Goal: Task Accomplishment & Management: Manage account settings

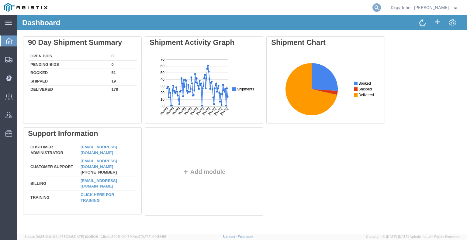
click at [374, 9] on icon at bounding box center [376, 7] width 9 height 9
click at [201, 9] on input "567" at bounding box center [279, 7] width 185 height 15
type input "56750922"
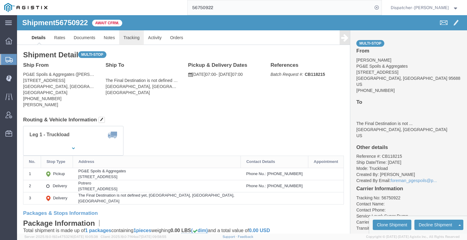
drag, startPoint x: 126, startPoint y: 38, endPoint x: 109, endPoint y: 22, distance: 22.8
click link "Tracking"
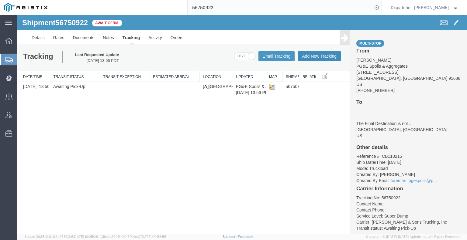
click at [321, 56] on button "Add New Tracking" at bounding box center [318, 56] width 43 height 10
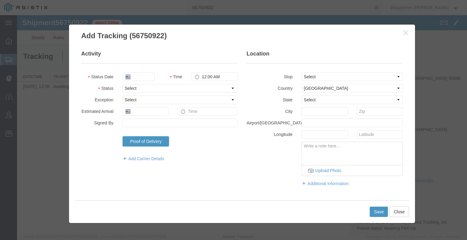
type input "[DATE]"
type input "1:00 PM"
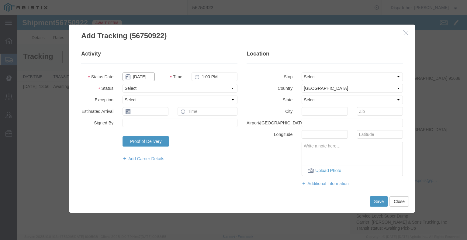
click at [145, 77] on input "[DATE]" at bounding box center [138, 77] width 32 height 9
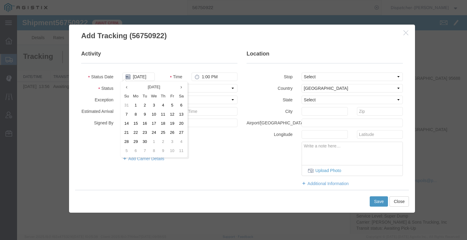
drag, startPoint x: 143, startPoint y: 115, endPoint x: 149, endPoint y: 108, distance: 10.1
click at [143, 116] on td "9" at bounding box center [144, 114] width 9 height 9
type input "[DATE]"
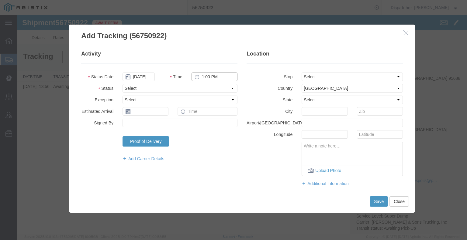
click at [204, 75] on input "1:00 PM" at bounding box center [214, 77] width 46 height 9
type input "7:00 AM"
click at [203, 86] on select "Select Arrival Notice Available Arrival Notice Imported Arrive at Delivery Loca…" at bounding box center [179, 88] width 115 height 9
select select "ARVPULOC"
click at [122, 84] on select "Select Arrival Notice Available Arrival Notice Imported Arrive at Delivery Loca…" at bounding box center [179, 88] width 115 height 9
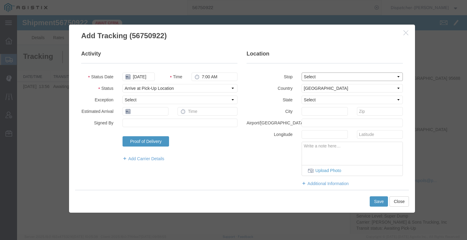
click at [329, 77] on select "Select From: [STREET_ADDRESS] Stop 2: [STREET_ADDRESS] To: The Final Destinatio…" at bounding box center [351, 77] width 101 height 9
select select "{"pickupDeliveryInfoId": "122797201","pickupOrDelivery": "P","stopNum": "1","lo…"
click at [301, 73] on select "Select From: [STREET_ADDRESS] Stop 2: [STREET_ADDRESS] To: The Final Destinatio…" at bounding box center [351, 77] width 101 height 9
select select "CA"
type input "[GEOGRAPHIC_DATA]"
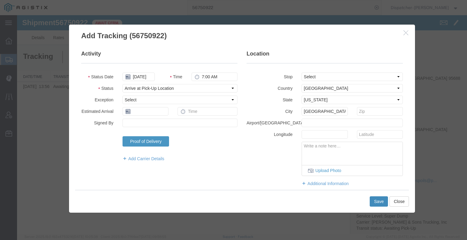
click at [382, 201] on button "Save" at bounding box center [378, 202] width 18 height 10
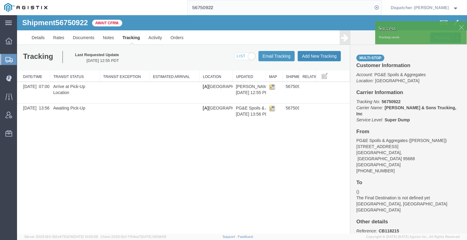
click at [314, 56] on button "Add New Tracking" at bounding box center [318, 56] width 43 height 10
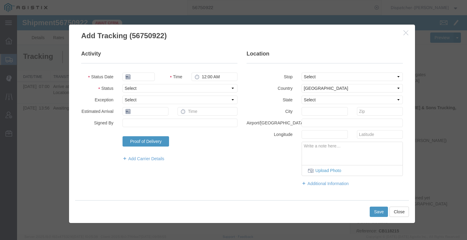
type input "[DATE]"
type input "1:00 PM"
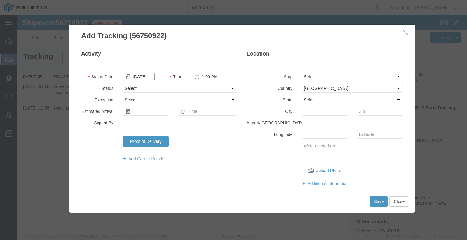
click at [142, 79] on input "[DATE]" at bounding box center [138, 77] width 32 height 9
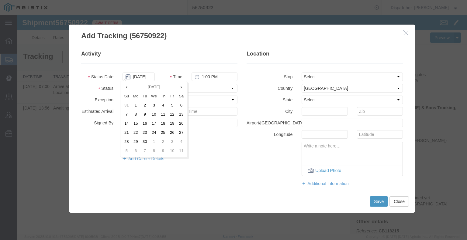
click at [144, 116] on td "9" at bounding box center [144, 114] width 9 height 9
type input "[DATE]"
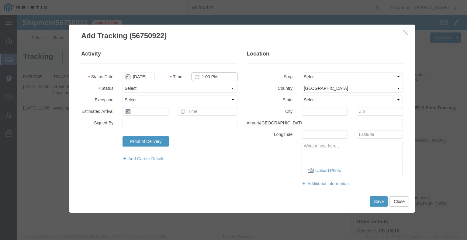
click at [214, 79] on input "1:00 PM" at bounding box center [214, 77] width 46 height 9
type input "2:09 PM"
drag, startPoint x: 210, startPoint y: 86, endPoint x: 209, endPoint y: 91, distance: 4.9
click at [210, 86] on select "Select Arrival Notice Available Arrival Notice Imported Arrive at Delivery Loca…" at bounding box center [179, 88] width 115 height 9
select select "DPTDLVLOC"
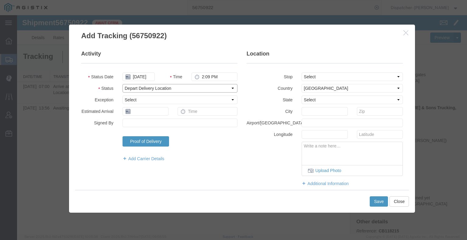
click at [122, 84] on select "Select Arrival Notice Available Arrival Notice Imported Arrive at Delivery Loca…" at bounding box center [179, 88] width 115 height 9
drag, startPoint x: 310, startPoint y: 77, endPoint x: 310, endPoint y: 81, distance: 4.0
click at [310, 77] on select "Select From: [STREET_ADDRESS] Stop 2: [STREET_ADDRESS] To: The Final Destinatio…" at bounding box center [351, 77] width 101 height 9
select select "{"pickupDeliveryInfoId": "122797202","pickupOrDelivery": "D","stopNum": "2","lo…"
click at [301, 73] on select "Select From: [STREET_ADDRESS] Stop 2: [STREET_ADDRESS] To: The Final Destinatio…" at bounding box center [351, 77] width 101 height 9
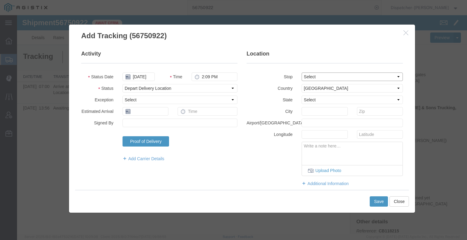
select select "CA"
type input "Suisun City"
click at [379, 200] on button "Save" at bounding box center [378, 202] width 18 height 10
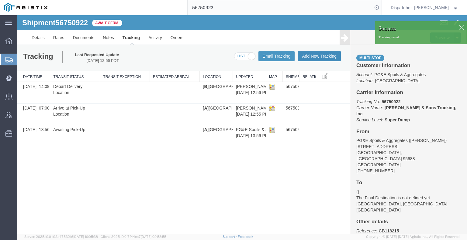
click at [322, 56] on button "Add New Tracking" at bounding box center [318, 56] width 43 height 10
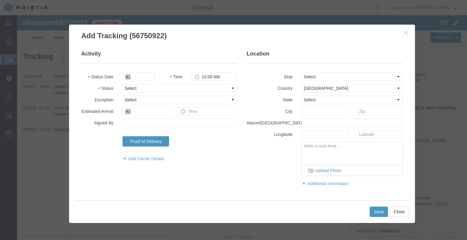
type input "[DATE]"
type input "1:00 PM"
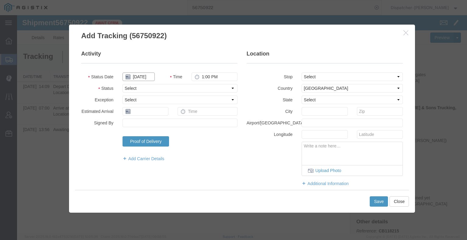
click at [137, 77] on input "[DATE]" at bounding box center [138, 77] width 32 height 9
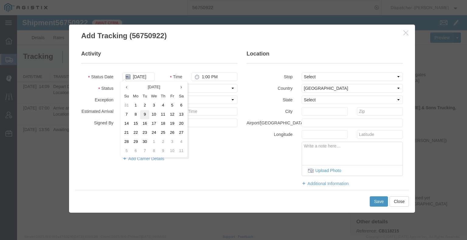
click at [144, 117] on td "9" at bounding box center [144, 114] width 9 height 9
type input "[DATE]"
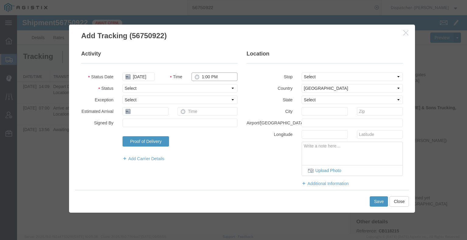
click at [208, 77] on input "1:00 PM" at bounding box center [214, 77] width 46 height 9
type input "2:09 PM"
click at [211, 88] on select "Select Arrival Notice Available Arrival Notice Imported Arrive at Delivery Loca…" at bounding box center [179, 88] width 115 height 9
select select "BREAKSTART"
click at [122, 84] on select "Select Arrival Notice Available Arrival Notice Imported Arrive at Delivery Loca…" at bounding box center [179, 88] width 115 height 9
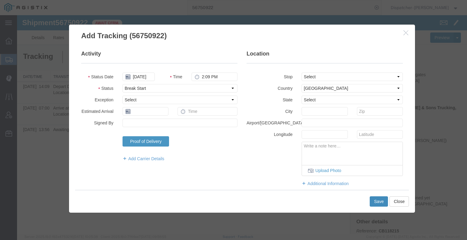
click at [375, 203] on button "Save" at bounding box center [378, 202] width 18 height 10
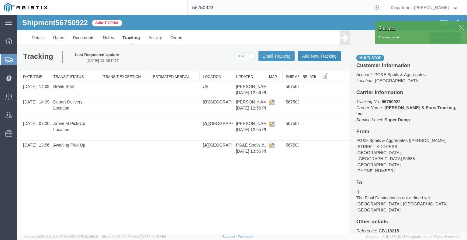
click at [314, 56] on button "Add New Tracking" at bounding box center [318, 56] width 43 height 10
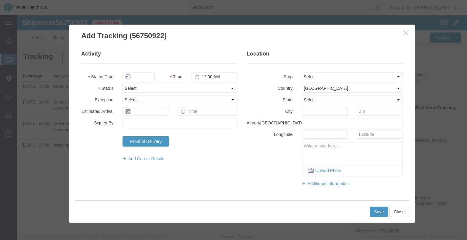
type input "[DATE]"
type input "1:00 PM"
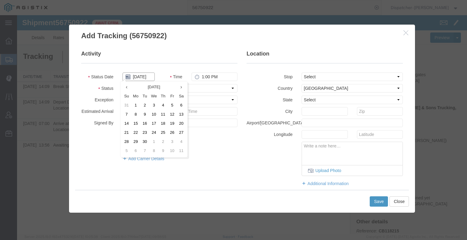
click at [140, 77] on input "[DATE]" at bounding box center [138, 77] width 32 height 9
click at [147, 114] on td "9" at bounding box center [144, 114] width 9 height 9
type input "[DATE]"
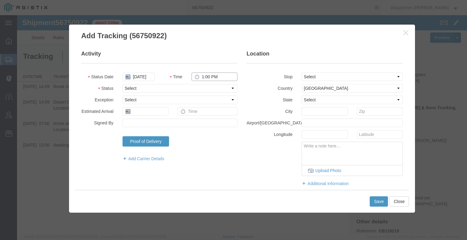
click at [206, 77] on input "1:00 PM" at bounding box center [214, 77] width 46 height 9
type input "2:39 PM"
click at [213, 90] on select "Select Arrival Notice Available Arrival Notice Imported Arrive at Delivery Loca…" at bounding box center [179, 88] width 115 height 9
select select "BREAKSTOP"
click at [122, 84] on select "Select Arrival Notice Available Arrival Notice Imported Arrive at Delivery Loca…" at bounding box center [179, 88] width 115 height 9
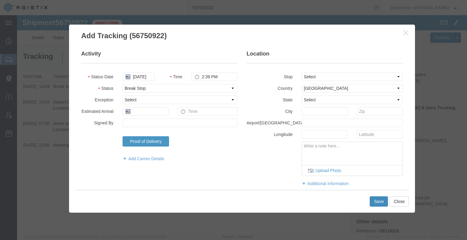
click at [376, 200] on button "Save" at bounding box center [378, 202] width 18 height 10
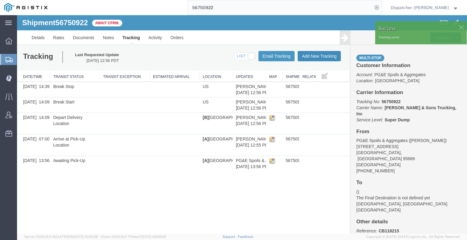
click at [329, 57] on button "Add New Tracking" at bounding box center [318, 56] width 43 height 10
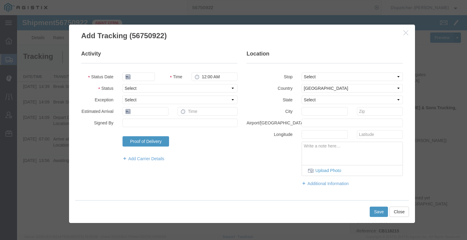
type input "[DATE]"
type input "1:00 PM"
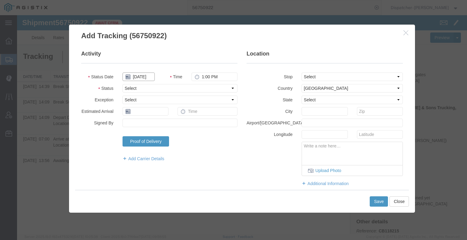
click at [140, 76] on input "[DATE]" at bounding box center [138, 77] width 32 height 9
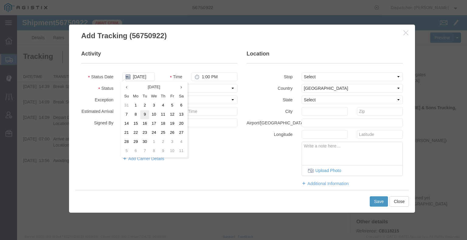
click at [144, 116] on td "9" at bounding box center [144, 114] width 9 height 9
type input "[DATE]"
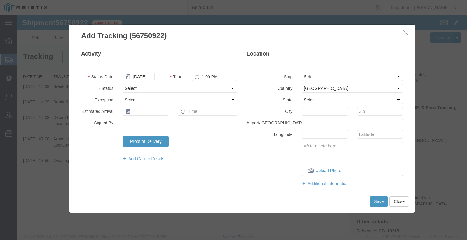
click at [208, 78] on input "1:00 PM" at bounding box center [214, 77] width 46 height 9
type input "3:30 PM"
click at [206, 88] on select "Select Arrival Notice Available Arrival Notice Imported Arrive at Delivery Loca…" at bounding box center [179, 88] width 115 height 9
select select "DELIVRED"
click at [122, 84] on select "Select Arrival Notice Available Arrival Notice Imported Arrive at Delivery Loca…" at bounding box center [179, 88] width 115 height 9
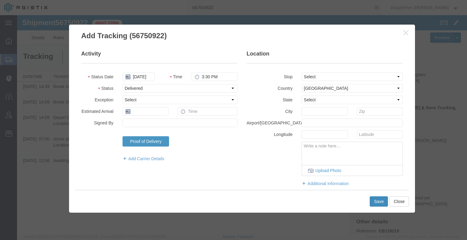
click at [374, 201] on button "Save" at bounding box center [378, 202] width 18 height 10
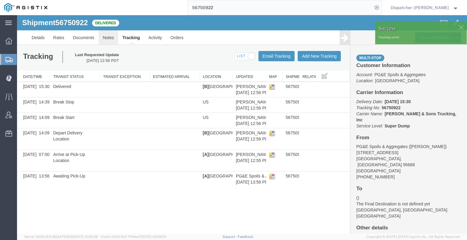
click at [113, 40] on link "Notes" at bounding box center [108, 37] width 20 height 15
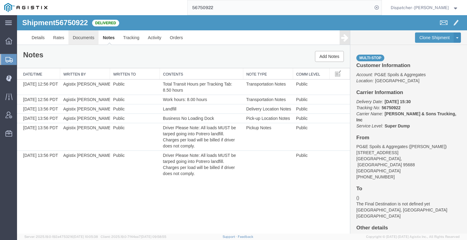
click at [81, 32] on link "Documents" at bounding box center [83, 37] width 30 height 15
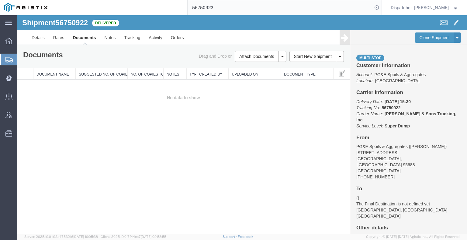
click at [57, 138] on div "Shipment 56750922 0 of 0 Delivered Details Rates Documents Notes Tracking Activ…" at bounding box center [242, 124] width 450 height 219
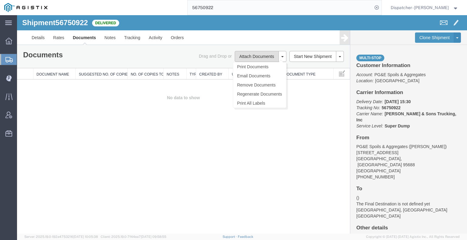
click at [244, 56] on button "Attach Documents" at bounding box center [257, 56] width 44 height 11
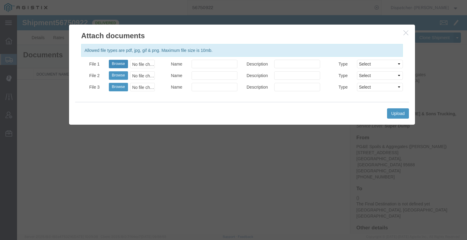
click at [116, 61] on button "Browse" at bounding box center [118, 64] width 19 height 9
type input "C:\fakepath\56750922trktag.pdf"
click at [396, 113] on button "Upload" at bounding box center [398, 113] width 22 height 10
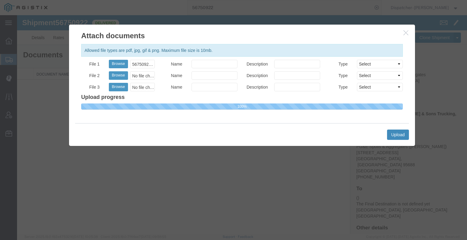
select select
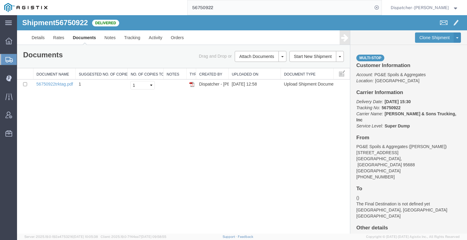
drag, startPoint x: 216, startPoint y: 6, endPoint x: 170, endPoint y: 7, distance: 46.5
click at [168, 7] on div "56750922" at bounding box center [217, 7] width 330 height 15
type input "56750923"
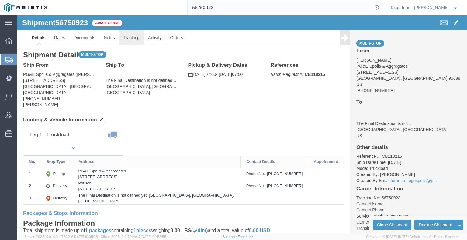
click link "Tracking"
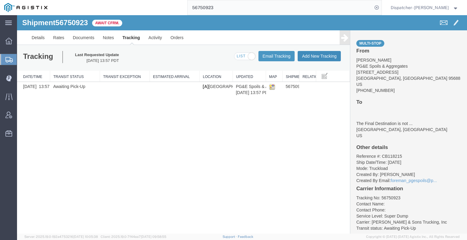
click at [311, 53] on button "Add New Tracking" at bounding box center [318, 56] width 43 height 10
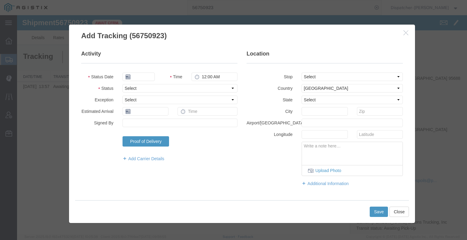
type input "[DATE]"
type input "1:00 PM"
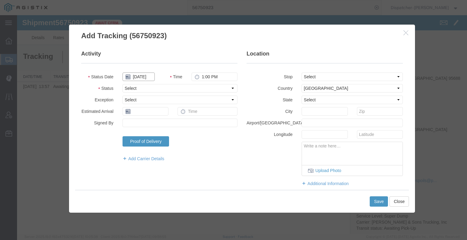
click at [136, 77] on input "[DATE]" at bounding box center [138, 77] width 32 height 9
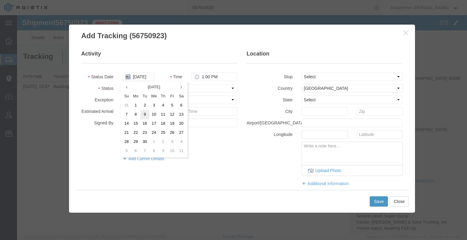
click at [148, 116] on td "9" at bounding box center [144, 114] width 9 height 9
type input "[DATE]"
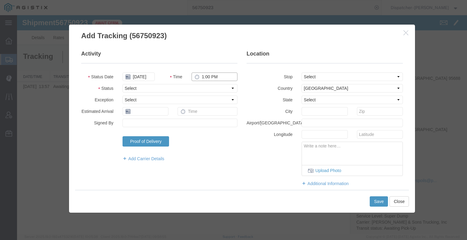
click at [205, 75] on input "1:00 PM" at bounding box center [214, 77] width 46 height 9
type input "7:00 AM"
click at [206, 90] on select "Select Arrival Notice Available Arrival Notice Imported Arrive at Delivery Loca…" at bounding box center [179, 88] width 115 height 9
select select "ARVPULOC"
click at [122, 84] on select "Select Arrival Notice Available Arrival Notice Imported Arrive at Delivery Loca…" at bounding box center [179, 88] width 115 height 9
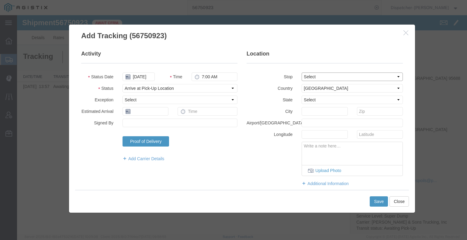
click at [312, 79] on select "Select From: [STREET_ADDRESS] Stop 2: [STREET_ADDRESS] To: The Final Destinatio…" at bounding box center [351, 77] width 101 height 9
select select "{"pickupDeliveryInfoId": "122797204","pickupOrDelivery": "P","stopNum": "1","lo…"
click at [301, 73] on select "Select From: [STREET_ADDRESS] Stop 2: [STREET_ADDRESS] To: The Final Destinatio…" at bounding box center [351, 77] width 101 height 9
select select "CA"
type input "[GEOGRAPHIC_DATA]"
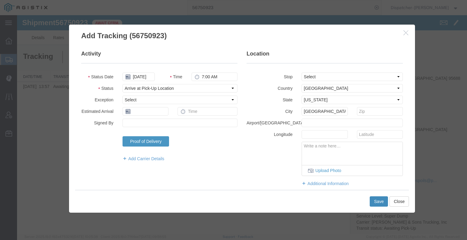
click at [380, 202] on button "Save" at bounding box center [378, 202] width 18 height 10
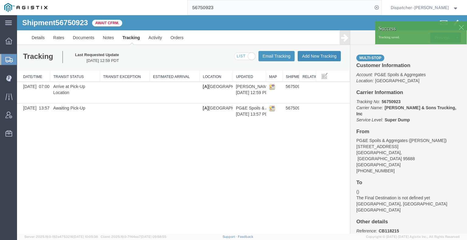
click at [320, 59] on button "Add New Tracking" at bounding box center [318, 56] width 43 height 10
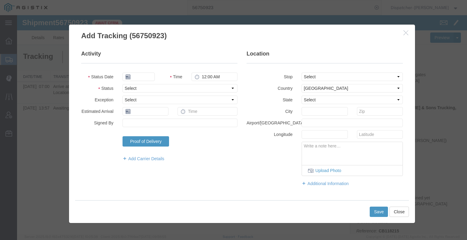
type input "[DATE]"
type input "1:00 PM"
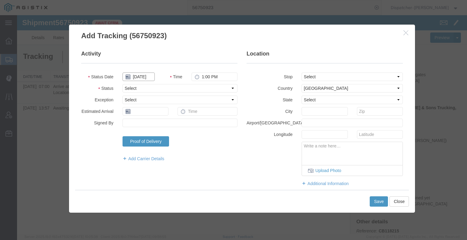
click at [140, 77] on input "[DATE]" at bounding box center [138, 77] width 32 height 9
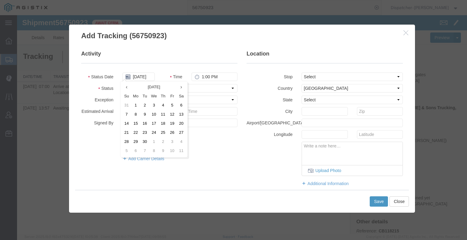
drag, startPoint x: 147, startPoint y: 115, endPoint x: 190, endPoint y: 93, distance: 48.0
click at [149, 115] on tr "7 8 9 10 11 12 13" at bounding box center [154, 114] width 64 height 9
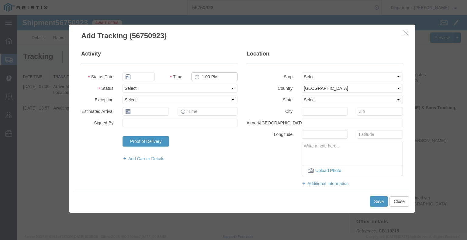
click at [207, 77] on input "1:00 PM" at bounding box center [214, 77] width 46 height 9
type input "2:10 PM"
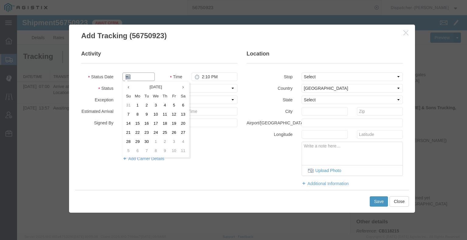
click at [134, 77] on input "text" at bounding box center [138, 77] width 32 height 9
click at [145, 76] on input "[DATE]" at bounding box center [138, 77] width 32 height 9
drag, startPoint x: 152, startPoint y: 75, endPoint x: 103, endPoint y: 73, distance: 48.7
click at [103, 73] on div "Status Date [DATE] Time 2:10 PM" at bounding box center [159, 77] width 165 height 9
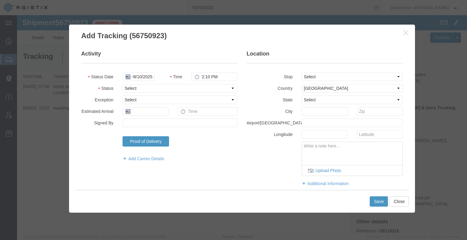
click at [127, 76] on icon at bounding box center [127, 76] width 5 height 5
click at [127, 77] on icon at bounding box center [127, 76] width 5 height 5
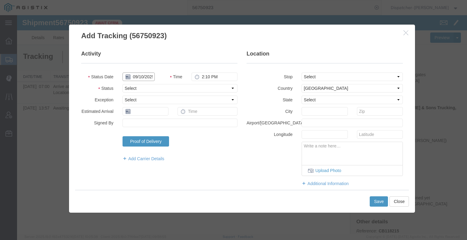
click at [139, 77] on input "09/10/20254" at bounding box center [138, 77] width 32 height 9
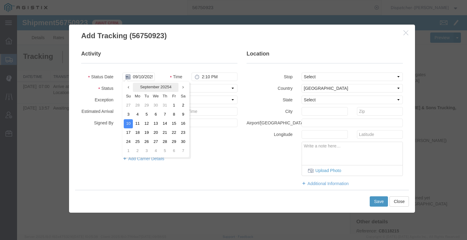
click at [166, 87] on th "September 20254" at bounding box center [156, 87] width 46 height 9
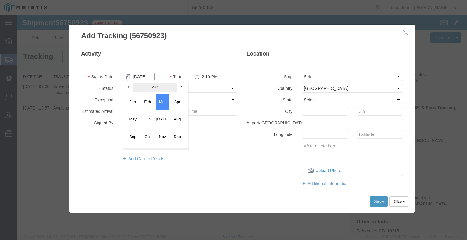
scroll to position [0, 2]
click at [136, 136] on span "Sep" at bounding box center [133, 137] width 14 height 16
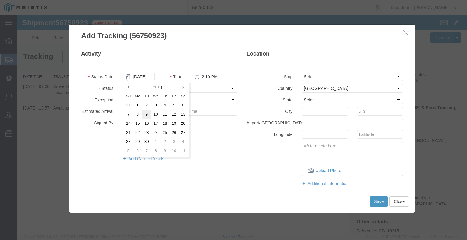
click at [145, 112] on td "9" at bounding box center [146, 114] width 9 height 9
type input "[DATE]"
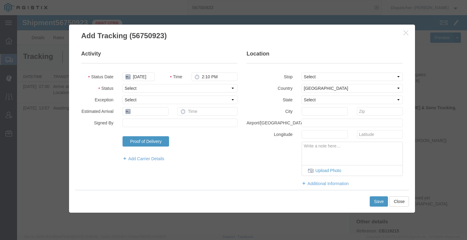
scroll to position [0, 0]
click at [182, 88] on select "Select Arrival Notice Available Arrival Notice Imported Arrive at Delivery Loca…" at bounding box center [179, 88] width 115 height 9
select select "DPTDLVLOC"
click at [122, 84] on select "Select Arrival Notice Available Arrival Notice Imported Arrive at Delivery Loca…" at bounding box center [179, 88] width 115 height 9
click at [307, 75] on select "Select From: [STREET_ADDRESS] Stop 2: [STREET_ADDRESS] To: The Final Destinatio…" at bounding box center [351, 77] width 101 height 9
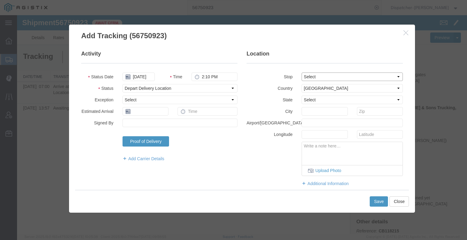
select select "{"pickupDeliveryInfoId": "122797205","pickupOrDelivery": "D","stopNum": "2","lo…"
click at [301, 73] on select "Select From: [STREET_ADDRESS] Stop 2: [STREET_ADDRESS] To: The Final Destinatio…" at bounding box center [351, 77] width 101 height 9
select select "CA"
type input "Suisun City"
click at [374, 204] on button "Save" at bounding box center [378, 202] width 18 height 10
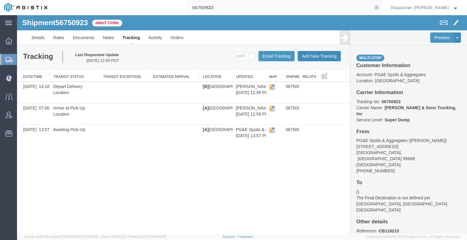
click at [321, 58] on button "Add New Tracking" at bounding box center [318, 56] width 43 height 10
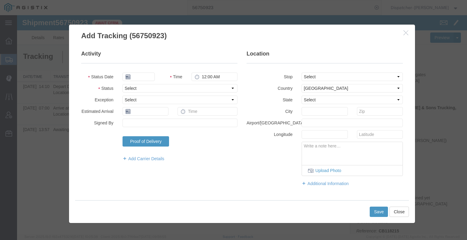
type input "[DATE]"
type input "2:00 PM"
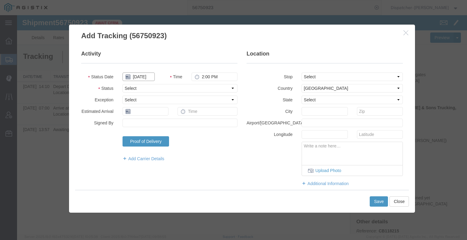
click at [142, 77] on input "[DATE]" at bounding box center [138, 77] width 32 height 9
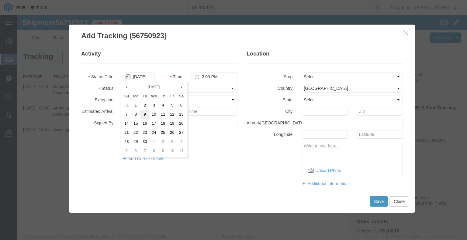
click at [146, 113] on td "9" at bounding box center [144, 114] width 9 height 9
type input "[DATE]"
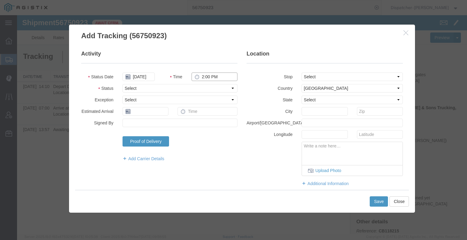
click at [210, 76] on input "2:00 PM" at bounding box center [214, 77] width 46 height 9
type input "2:10 PM"
click at [212, 91] on select "Select Arrival Notice Available Arrival Notice Imported Arrive at Delivery Loca…" at bounding box center [179, 88] width 115 height 9
click at [122, 84] on select "Select Arrival Notice Available Arrival Notice Imported Arrive at Delivery Loca…" at bounding box center [179, 88] width 115 height 9
drag, startPoint x: 170, startPoint y: 87, endPoint x: 172, endPoint y: 92, distance: 4.9
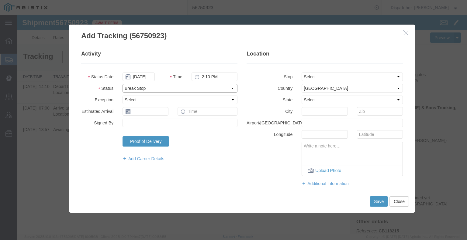
click at [170, 87] on select "Select Arrival Notice Available Arrival Notice Imported Arrive at Delivery Loca…" at bounding box center [179, 88] width 115 height 9
select select "BREAKSTART"
click at [122, 84] on select "Select Arrival Notice Available Arrival Notice Imported Arrive at Delivery Loca…" at bounding box center [179, 88] width 115 height 9
click at [380, 200] on button "Save" at bounding box center [378, 202] width 18 height 10
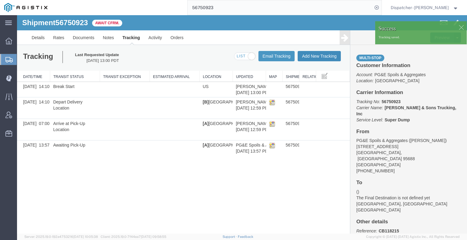
click at [318, 55] on button "Add New Tracking" at bounding box center [318, 56] width 43 height 10
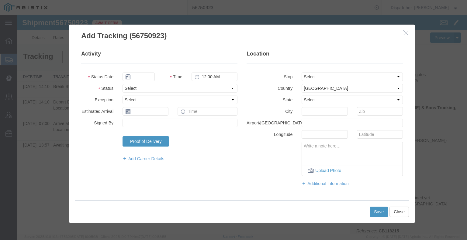
type input "[DATE]"
type input "2:00 PM"
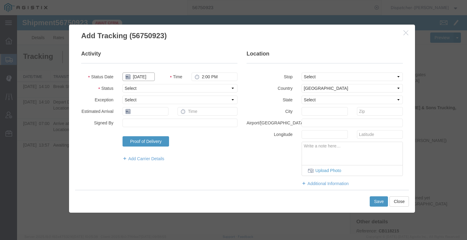
click at [145, 77] on input "[DATE]" at bounding box center [138, 77] width 32 height 9
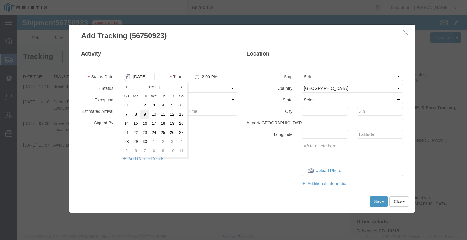
click at [143, 115] on td "9" at bounding box center [144, 114] width 9 height 9
type input "[DATE]"
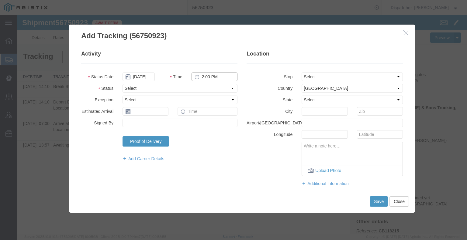
click at [214, 77] on input "2:00 PM" at bounding box center [214, 77] width 46 height 9
type input "2:40 PM"
click at [210, 88] on select "Select Arrival Notice Available Arrival Notice Imported Arrive at Delivery Loca…" at bounding box center [179, 88] width 115 height 9
select select "BREAKSTOP"
click at [122, 84] on select "Select Arrival Notice Available Arrival Notice Imported Arrive at Delivery Loca…" at bounding box center [179, 88] width 115 height 9
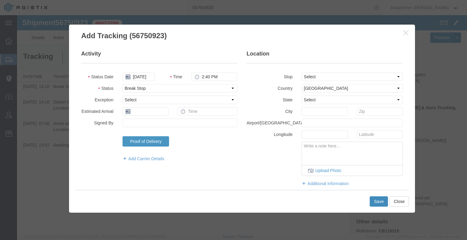
click at [382, 201] on button "Save" at bounding box center [378, 202] width 18 height 10
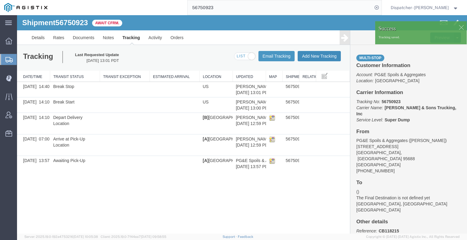
click at [318, 56] on button "Add New Tracking" at bounding box center [318, 56] width 43 height 10
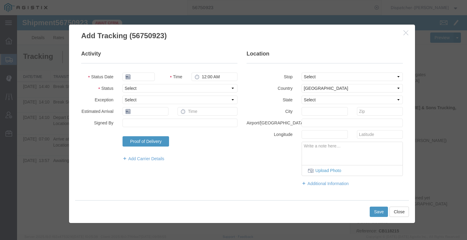
type input "[DATE]"
type input "2:00 PM"
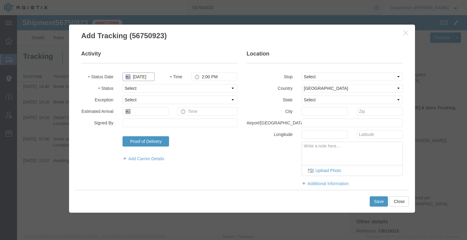
click at [141, 77] on input "[DATE]" at bounding box center [138, 77] width 32 height 9
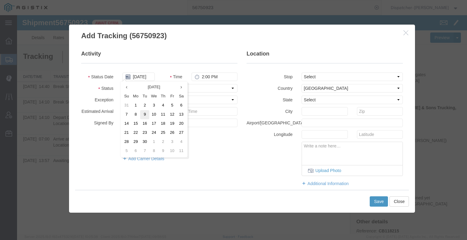
click at [146, 114] on td "9" at bounding box center [144, 114] width 9 height 9
type input "[DATE]"
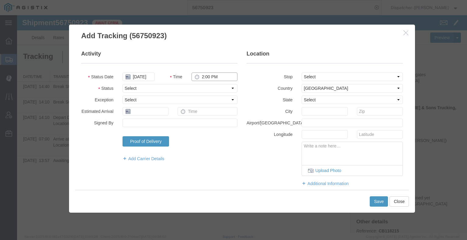
click at [213, 74] on input "2:00 PM" at bounding box center [214, 77] width 46 height 9
type input "3:30 PM"
drag, startPoint x: 217, startPoint y: 90, endPoint x: 213, endPoint y: 91, distance: 4.6
click at [217, 90] on select "Select Arrival Notice Available Arrival Notice Imported Arrive at Delivery Loca…" at bounding box center [179, 88] width 115 height 9
select select "DELIVRED"
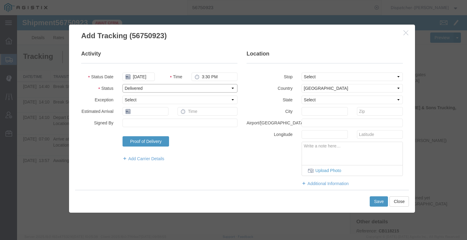
click at [122, 84] on select "Select Arrival Notice Available Arrival Notice Imported Arrive at Delivery Loca…" at bounding box center [179, 88] width 115 height 9
click at [377, 203] on button "Save" at bounding box center [378, 202] width 18 height 10
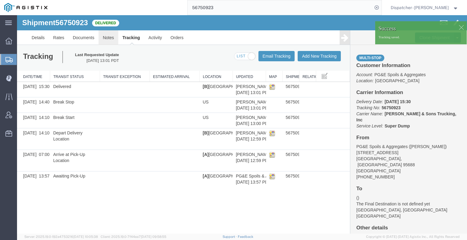
click at [109, 34] on link "Notes" at bounding box center [108, 37] width 20 height 15
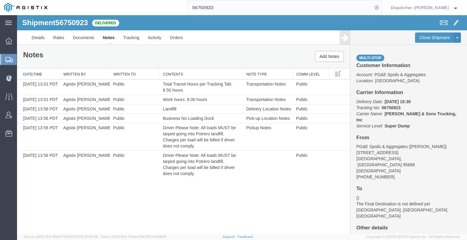
click at [70, 217] on div "Shipment 56750923 6 of 6 Delivered Details Rates Documents Notes Tracking Activ…" at bounding box center [242, 124] width 450 height 219
click at [79, 38] on link "Documents" at bounding box center [83, 37] width 30 height 15
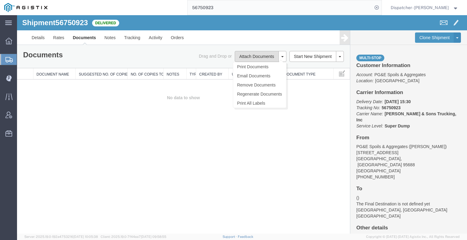
click at [248, 57] on button "Attach Documents" at bounding box center [257, 56] width 44 height 11
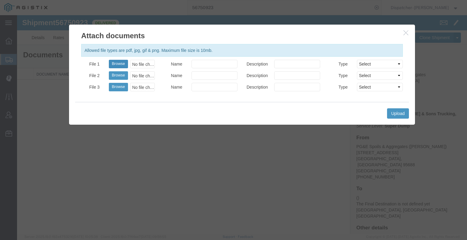
click at [122, 66] on button "Browse" at bounding box center [118, 64] width 19 height 9
type input "C:\fakepath\56750923trktag.pdf"
click at [403, 114] on button "Upload" at bounding box center [398, 113] width 22 height 10
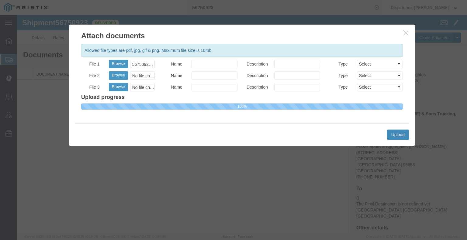
select select
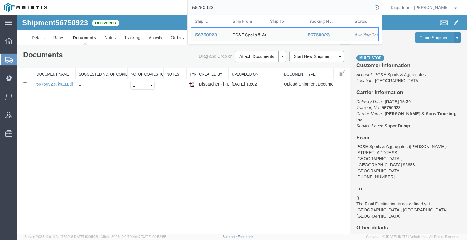
drag, startPoint x: 206, startPoint y: 6, endPoint x: 171, endPoint y: 2, distance: 35.5
click at [182, 4] on div "56750923 Ship ID Ship From Ship To Tracking Nu. Status Ship ID 56750923 Ship Fr…" at bounding box center [217, 7] width 330 height 15
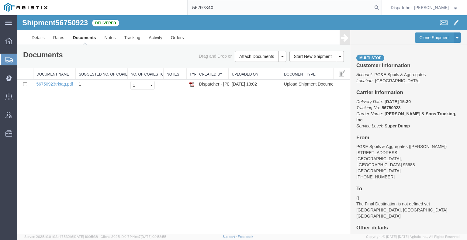
type input "56797340"
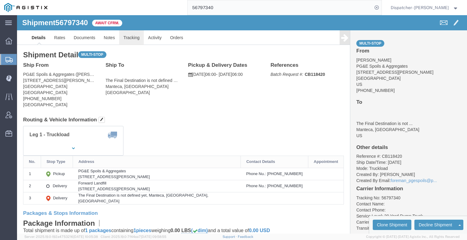
click link "Tracking"
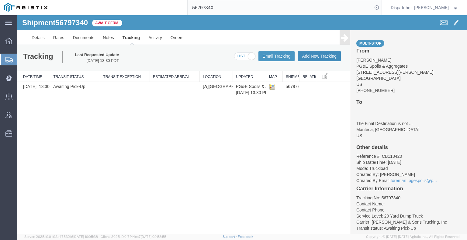
click at [324, 54] on button "Add New Tracking" at bounding box center [318, 56] width 43 height 10
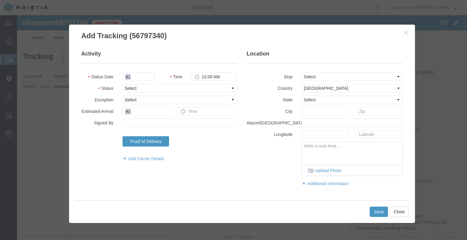
type input "[DATE]"
type input "2:00 PM"
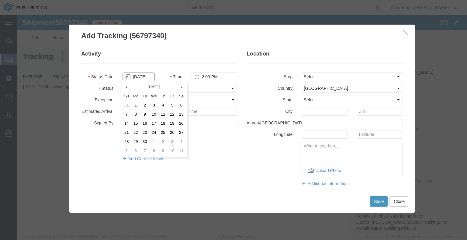
click at [142, 77] on input "[DATE]" at bounding box center [138, 77] width 32 height 9
click at [164, 115] on td "11" at bounding box center [162, 114] width 9 height 9
type input "[DATE]"
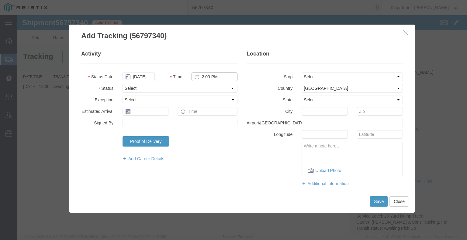
click at [211, 77] on input "2:00 PM" at bounding box center [214, 77] width 46 height 9
type input "6:00 AM"
click at [203, 90] on select "Select Arrival Notice Available Arrival Notice Imported Arrive at Delivery Loca…" at bounding box center [179, 88] width 115 height 9
select select "ARVPULOC"
click at [122, 84] on select "Select Arrival Notice Available Arrival Notice Imported Arrive at Delivery Loca…" at bounding box center [179, 88] width 115 height 9
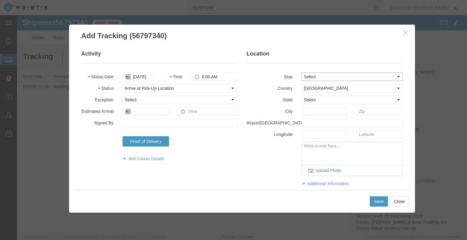
click at [310, 75] on select "Select From: [STREET_ADDRESS][PERSON_NAME] Stop 2: [STREET_ADDRESS][PERSON_NAME…" at bounding box center [351, 77] width 101 height 9
select select "{"pickupDeliveryInfoId": "122891726","pickupOrDelivery": "P","stopNum": "1","lo…"
click at [301, 73] on select "Select From: [STREET_ADDRESS][PERSON_NAME] Stop 2: [STREET_ADDRESS][PERSON_NAME…" at bounding box center [351, 77] width 101 height 9
select select "CA"
type input "[GEOGRAPHIC_DATA]"
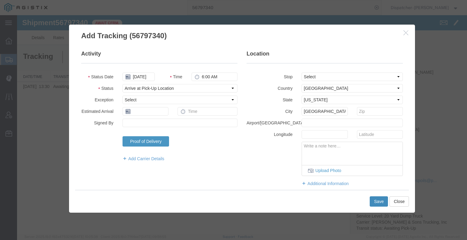
click at [373, 198] on button "Save" at bounding box center [378, 202] width 18 height 10
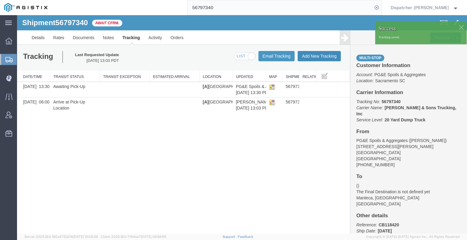
click at [323, 57] on button "Add New Tracking" at bounding box center [318, 56] width 43 height 10
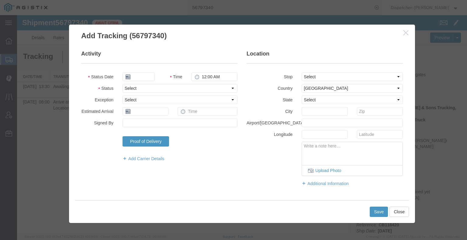
type input "[DATE]"
type input "2:00 PM"
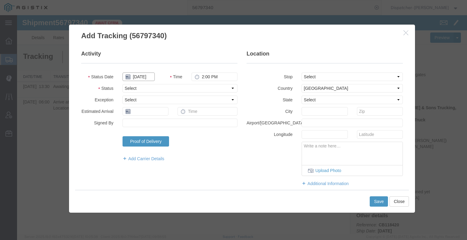
click at [142, 75] on input "[DATE]" at bounding box center [138, 77] width 32 height 9
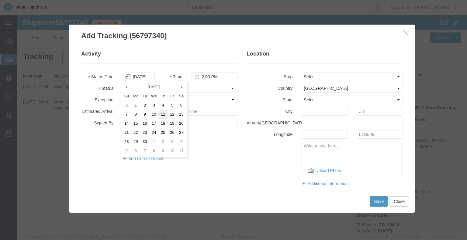
click at [164, 115] on td "11" at bounding box center [162, 114] width 9 height 9
type input "[DATE]"
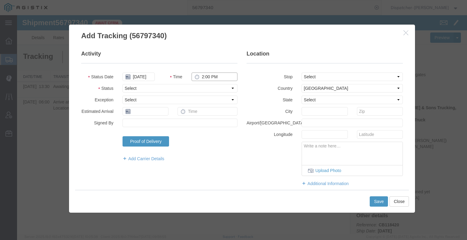
click at [204, 79] on input "2:00 PM" at bounding box center [214, 77] width 46 height 9
type input "3:45 PM"
click at [207, 88] on select "Select Arrival Notice Available Arrival Notice Imported Arrive at Delivery Loca…" at bounding box center [179, 88] width 115 height 9
select select "DPTDLVLOC"
click at [122, 84] on select "Select Arrival Notice Available Arrival Notice Imported Arrive at Delivery Loca…" at bounding box center [179, 88] width 115 height 9
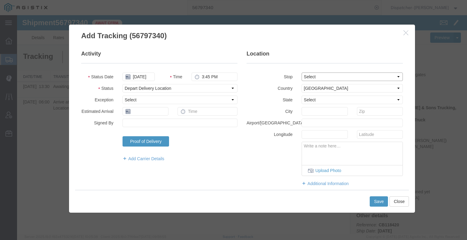
drag, startPoint x: 310, startPoint y: 76, endPoint x: 310, endPoint y: 80, distance: 3.6
click at [310, 76] on select "Select From: [STREET_ADDRESS][PERSON_NAME] Stop 2: [STREET_ADDRESS][PERSON_NAME…" at bounding box center [351, 77] width 101 height 9
select select "{"pickupDeliveryInfoId": "122891727","pickupOrDelivery": "D","stopNum": "2","lo…"
click at [301, 73] on select "Select From: [STREET_ADDRESS][PERSON_NAME] Stop 2: [STREET_ADDRESS][PERSON_NAME…" at bounding box center [351, 77] width 101 height 9
select select "CA"
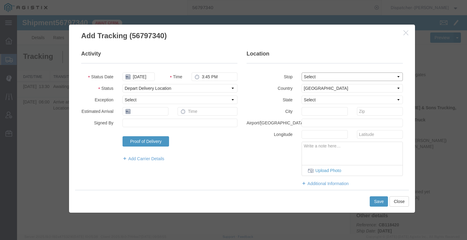
type input "Manteca"
click at [379, 205] on button "Save" at bounding box center [378, 202] width 18 height 10
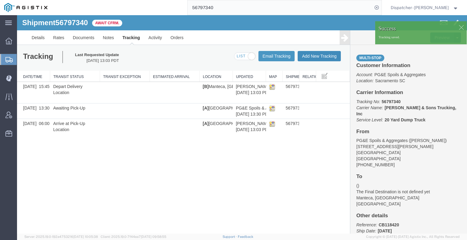
click at [326, 57] on button "Add New Tracking" at bounding box center [318, 56] width 43 height 10
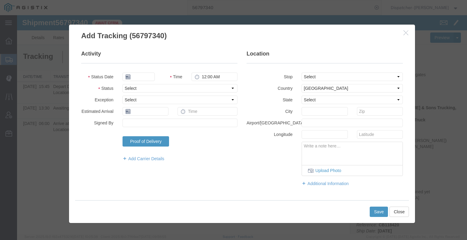
type input "[DATE]"
type input "2:00 PM"
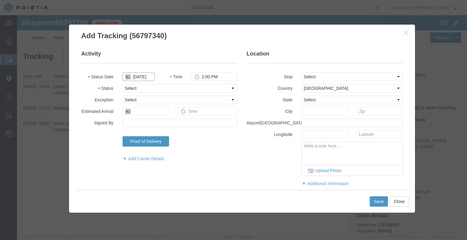
click at [146, 76] on input "[DATE]" at bounding box center [138, 77] width 32 height 9
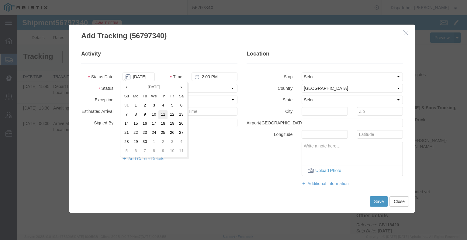
click at [161, 116] on td "11" at bounding box center [162, 114] width 9 height 9
type input "[DATE]"
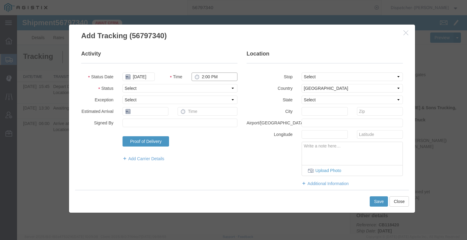
click at [206, 76] on input "2:00 PM" at bounding box center [214, 77] width 46 height 9
type input "3:45 PM"
click at [208, 90] on select "Select Arrival Notice Available Arrival Notice Imported Arrive at Delivery Loca…" at bounding box center [179, 88] width 115 height 9
select select "BREAKSTART"
click at [122, 84] on select "Select Arrival Notice Available Arrival Notice Imported Arrive at Delivery Loca…" at bounding box center [179, 88] width 115 height 9
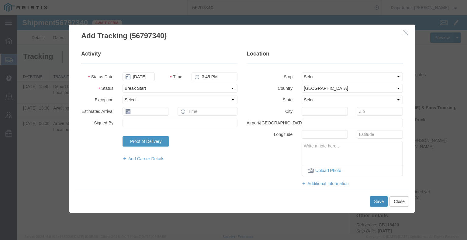
click at [374, 201] on button "Save" at bounding box center [378, 202] width 18 height 10
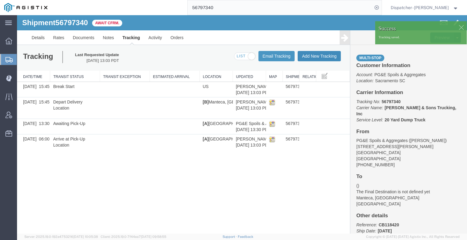
click at [323, 56] on button "Add New Tracking" at bounding box center [318, 56] width 43 height 10
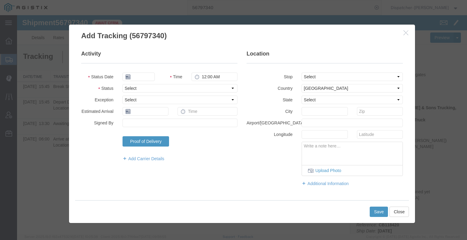
type input "[DATE]"
type input "2:00 PM"
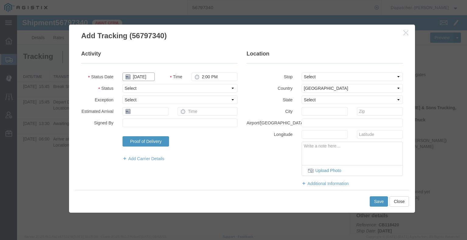
click at [142, 76] on input "[DATE]" at bounding box center [138, 77] width 32 height 9
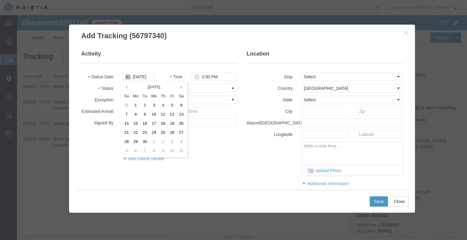
click at [165, 113] on td "11" at bounding box center [162, 114] width 9 height 9
type input "[DATE]"
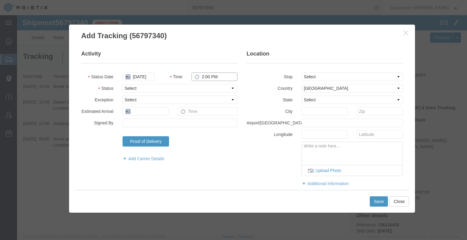
click at [208, 79] on input "2:00 PM" at bounding box center [214, 77] width 46 height 9
type input "4:15 PM"
click at [210, 86] on select "Select Arrival Notice Available Arrival Notice Imported Arrive at Delivery Loca…" at bounding box center [179, 88] width 115 height 9
select select "BREAKSTOP"
click at [122, 84] on select "Select Arrival Notice Available Arrival Notice Imported Arrive at Delivery Loca…" at bounding box center [179, 88] width 115 height 9
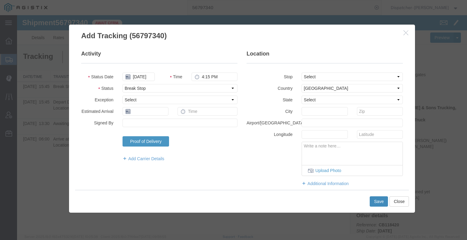
click at [375, 201] on button "Save" at bounding box center [378, 202] width 18 height 10
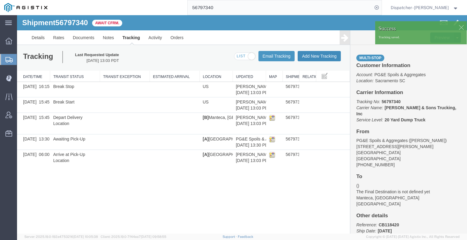
click at [314, 55] on button "Add New Tracking" at bounding box center [318, 56] width 43 height 10
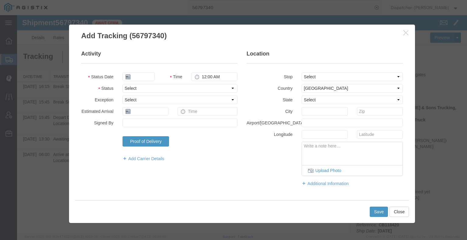
type input "[DATE]"
type input "2:00 PM"
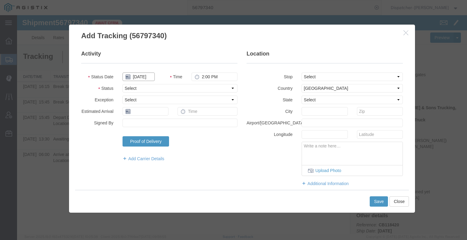
click at [140, 77] on input "[DATE]" at bounding box center [138, 77] width 32 height 9
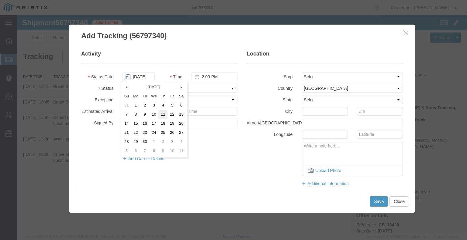
click at [165, 114] on td "11" at bounding box center [162, 114] width 9 height 9
type input "[DATE]"
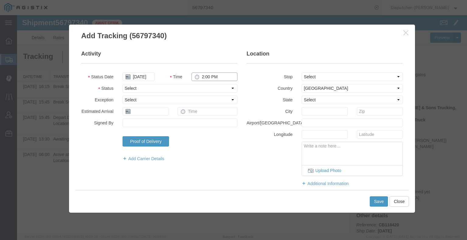
click at [206, 76] on input "2:00 PM" at bounding box center [214, 77] width 46 height 9
type input "5:45 PM"
click at [200, 87] on select "Select Arrival Notice Available Arrival Notice Imported Arrive at Delivery Loca…" at bounding box center [179, 88] width 115 height 9
select select "DELIVRED"
click at [122, 84] on select "Select Arrival Notice Available Arrival Notice Imported Arrive at Delivery Loca…" at bounding box center [179, 88] width 115 height 9
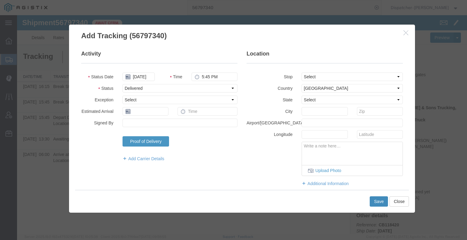
click at [375, 200] on button "Save" at bounding box center [378, 202] width 18 height 10
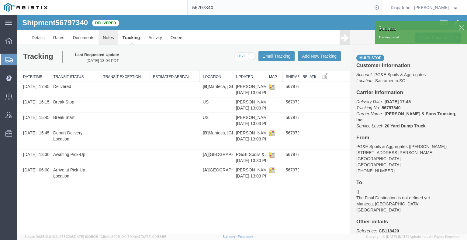
click at [105, 37] on link "Notes" at bounding box center [108, 37] width 20 height 15
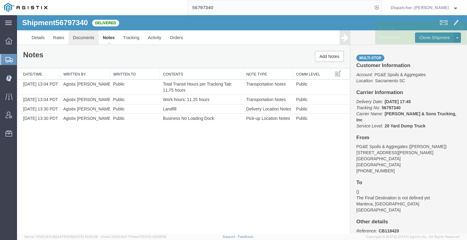
click at [86, 35] on link "Documents" at bounding box center [83, 37] width 30 height 15
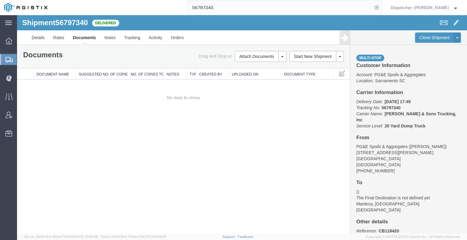
click at [82, 131] on div "Shipment 56797340 0 of 0 Delivered Details Rates Documents Notes Tracking Activ…" at bounding box center [242, 124] width 450 height 219
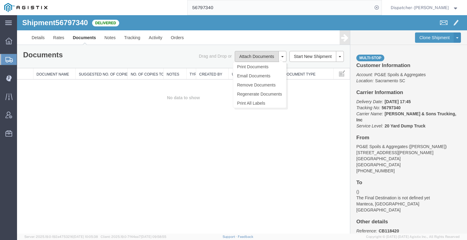
click at [251, 53] on button "Attach Documents" at bounding box center [257, 56] width 44 height 11
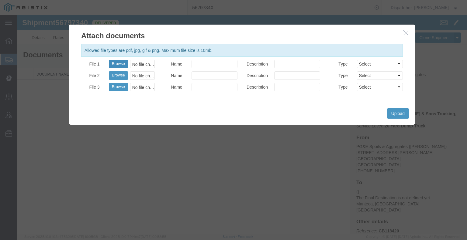
click at [120, 64] on button "Browse" at bounding box center [118, 64] width 19 height 9
type input "C:\fakepath\56797340trktag.pdf"
click at [396, 112] on button "Upload" at bounding box center [398, 113] width 22 height 10
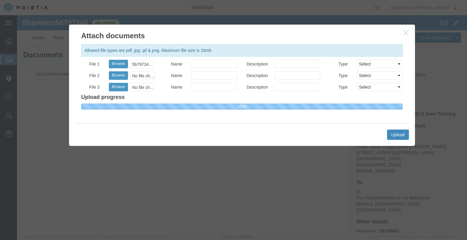
select select
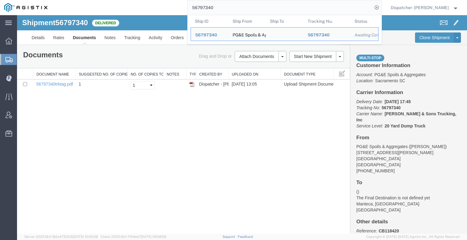
drag, startPoint x: 199, startPoint y: 7, endPoint x: 127, endPoint y: 12, distance: 72.2
click at [154, 11] on div "56797340 Ship ID Ship From Ship To Tracking Nu. Status Ship ID 56797340 Ship Fr…" at bounding box center [217, 7] width 330 height 15
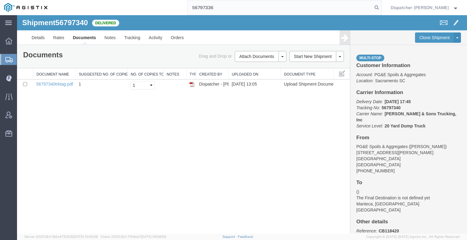
type input "56797336"
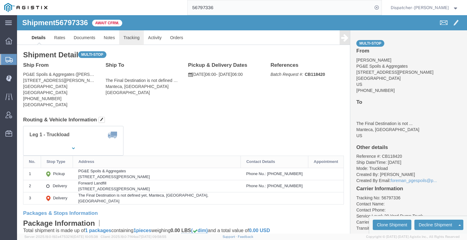
click link "Tracking"
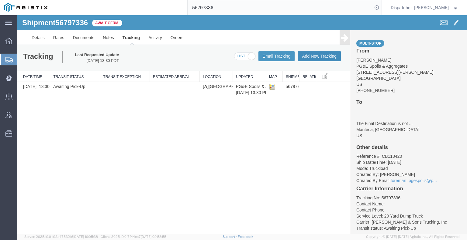
click at [332, 60] on button "Add New Tracking" at bounding box center [318, 56] width 43 height 10
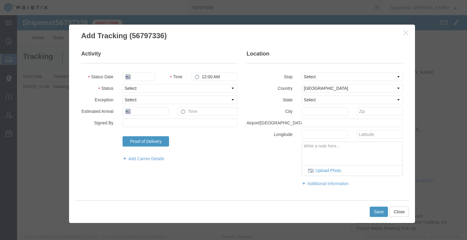
type input "[DATE]"
type input "2:00 PM"
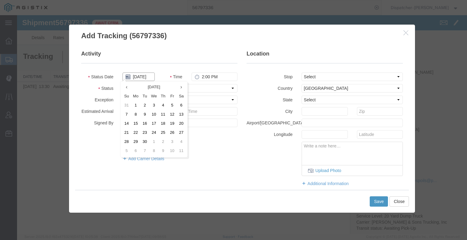
click at [145, 77] on input "[DATE]" at bounding box center [138, 77] width 32 height 9
click at [174, 115] on td "12" at bounding box center [171, 114] width 9 height 9
type input "[DATE]"
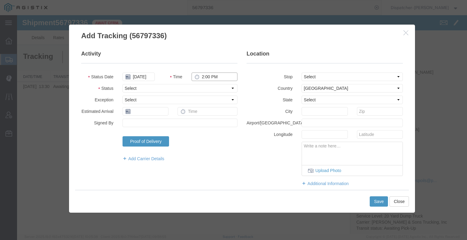
click at [198, 80] on input "2:00 PM" at bounding box center [214, 77] width 46 height 9
type input "6:00 AM"
click at [212, 87] on select "Select Arrival Notice Available Arrival Notice Imported Arrive at Delivery Loca…" at bounding box center [179, 88] width 115 height 9
select select "ARVPULOC"
click at [122, 84] on select "Select Arrival Notice Available Arrival Notice Imported Arrive at Delivery Loca…" at bounding box center [179, 88] width 115 height 9
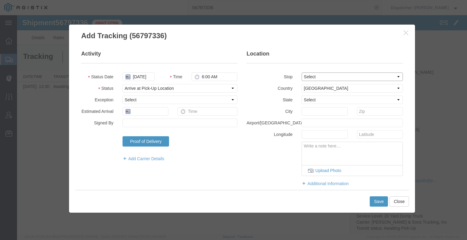
click at [304, 77] on select "Select From: [STREET_ADDRESS][PERSON_NAME] Stop 2: [STREET_ADDRESS][PERSON_NAME…" at bounding box center [351, 77] width 101 height 9
select select "{"pickupDeliveryInfoId": "122891716","pickupOrDelivery": "P","stopNum": "1","lo…"
click at [301, 73] on select "Select From: [STREET_ADDRESS][PERSON_NAME] Stop 2: [STREET_ADDRESS][PERSON_NAME…" at bounding box center [351, 77] width 101 height 9
select select "CA"
type input "[GEOGRAPHIC_DATA]"
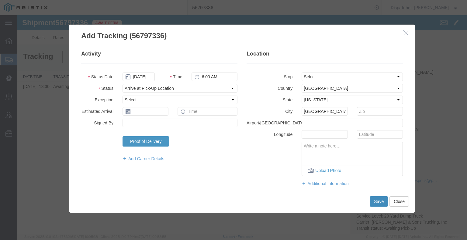
click at [375, 198] on button "Save" at bounding box center [378, 202] width 18 height 10
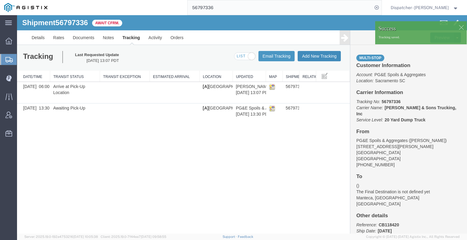
click at [317, 56] on button "Add New Tracking" at bounding box center [318, 56] width 43 height 10
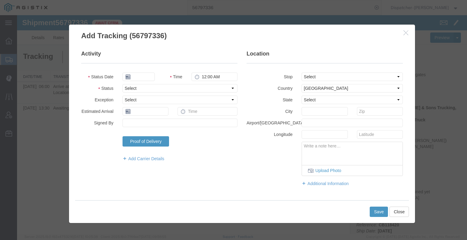
type input "[DATE]"
type input "2:00 PM"
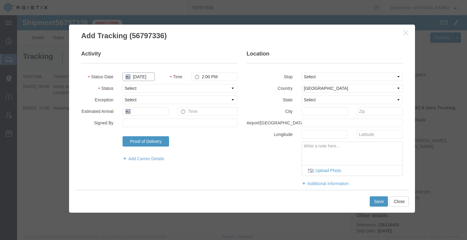
click at [138, 78] on input "[DATE]" at bounding box center [138, 77] width 32 height 9
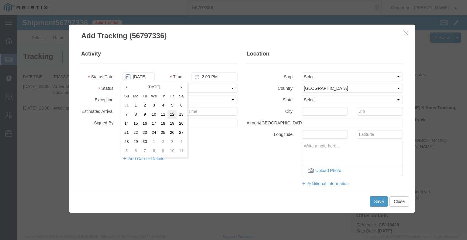
click at [173, 115] on td "12" at bounding box center [171, 114] width 9 height 9
type input "[DATE]"
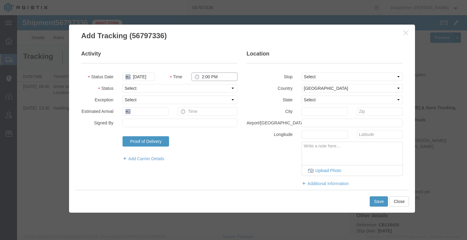
click at [203, 76] on input "2:00 PM" at bounding box center [214, 77] width 46 height 9
type input "4:00 PM"
click at [202, 88] on select "Select Arrival Notice Available Arrival Notice Imported Arrive at Delivery Loca…" at bounding box center [179, 88] width 115 height 9
select select "DPTDLVLOC"
click at [122, 84] on select "Select Arrival Notice Available Arrival Notice Imported Arrive at Delivery Loca…" at bounding box center [179, 88] width 115 height 9
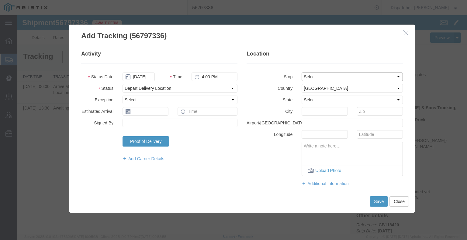
click at [310, 78] on select "Select From: [STREET_ADDRESS][PERSON_NAME] Stop 2: [STREET_ADDRESS][PERSON_NAME…" at bounding box center [351, 77] width 101 height 9
select select "{"pickupDeliveryInfoId": "122891717","pickupOrDelivery": "D","stopNum": "2","lo…"
click at [301, 73] on select "Select From: [STREET_ADDRESS][PERSON_NAME] Stop 2: [STREET_ADDRESS][PERSON_NAME…" at bounding box center [351, 77] width 101 height 9
select select "CA"
type input "Manteca"
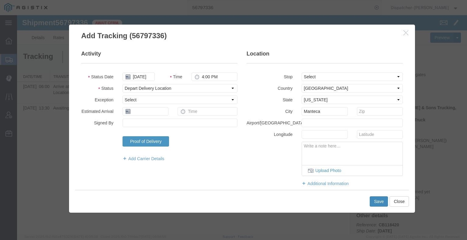
click at [381, 202] on button "Save" at bounding box center [378, 202] width 18 height 10
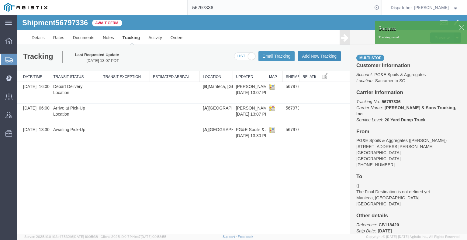
click at [321, 55] on button "Add New Tracking" at bounding box center [318, 56] width 43 height 10
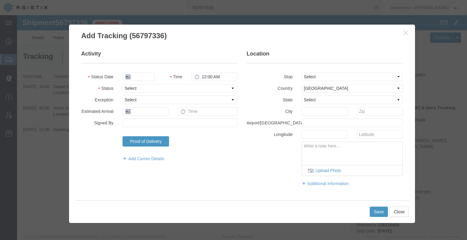
type input "[DATE]"
type input "2:00 PM"
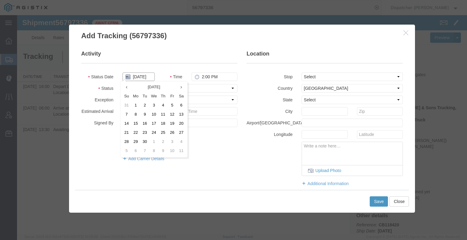
click at [146, 77] on input "[DATE]" at bounding box center [138, 77] width 32 height 9
click at [171, 115] on td "12" at bounding box center [171, 114] width 9 height 9
type input "[DATE]"
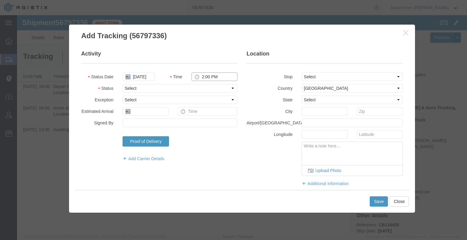
click at [211, 73] on input "2:00 PM" at bounding box center [214, 77] width 46 height 9
type input "4:00 PM"
click at [208, 88] on select "Select Arrival Notice Available Arrival Notice Imported Arrive at Delivery Loca…" at bounding box center [179, 88] width 115 height 9
select select "BREAKSTART"
click at [122, 84] on select "Select Arrival Notice Available Arrival Notice Imported Arrive at Delivery Loca…" at bounding box center [179, 88] width 115 height 9
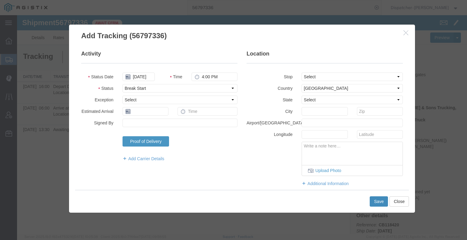
click at [373, 203] on button "Save" at bounding box center [378, 202] width 18 height 10
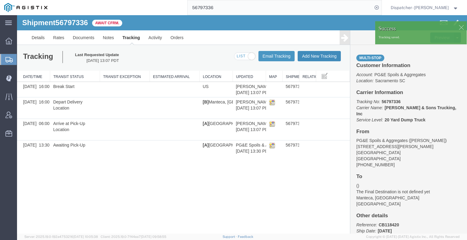
click at [326, 56] on button "Add New Tracking" at bounding box center [318, 56] width 43 height 10
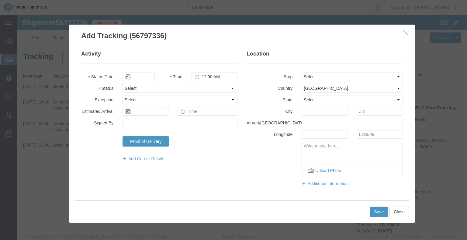
type input "[DATE]"
type input "2:00 PM"
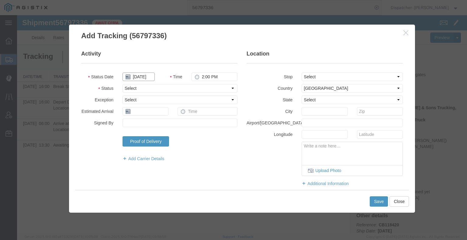
click at [143, 76] on input "[DATE]" at bounding box center [138, 77] width 32 height 9
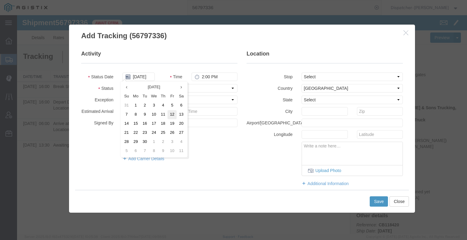
click at [173, 116] on td "12" at bounding box center [171, 114] width 9 height 9
type input "[DATE]"
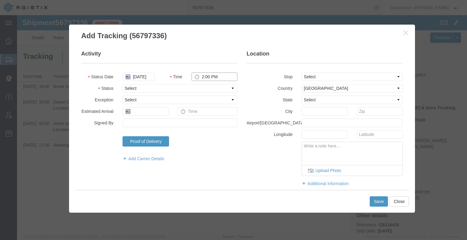
click at [212, 74] on input "2:00 PM" at bounding box center [214, 77] width 46 height 9
type input "4:30 PM"
click at [203, 90] on select "Select Arrival Notice Available Arrival Notice Imported Arrive at Delivery Loca…" at bounding box center [179, 88] width 115 height 9
select select "BREAKSTOP"
click at [122, 84] on select "Select Arrival Notice Available Arrival Notice Imported Arrive at Delivery Loca…" at bounding box center [179, 88] width 115 height 9
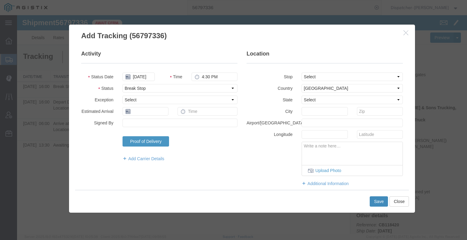
click at [376, 200] on button "Save" at bounding box center [378, 202] width 18 height 10
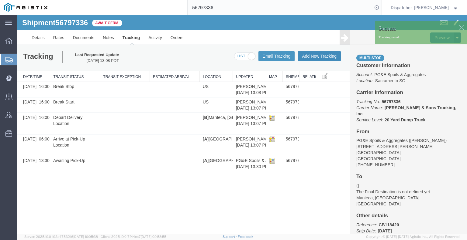
click at [316, 52] on button "Add New Tracking" at bounding box center [318, 56] width 43 height 10
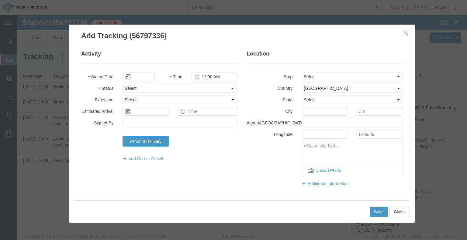
type input "[DATE]"
type input "2:00 PM"
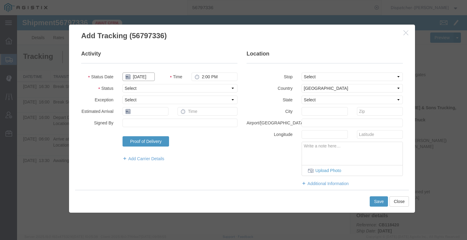
click at [141, 79] on input "[DATE]" at bounding box center [138, 77] width 32 height 9
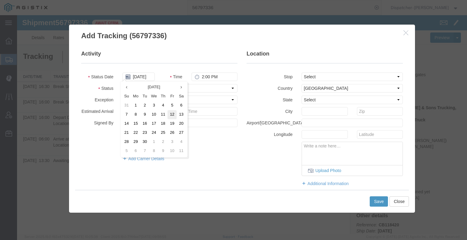
click at [173, 114] on td "12" at bounding box center [171, 114] width 9 height 9
type input "[DATE]"
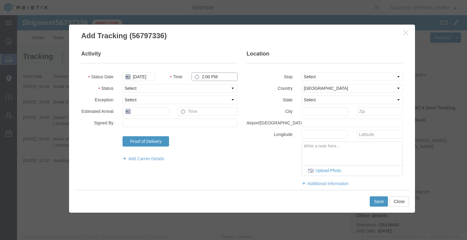
click at [205, 77] on input "2:00 PM" at bounding box center [214, 77] width 46 height 9
type input "6:00 PM"
click at [199, 87] on select "Select Arrival Notice Available Arrival Notice Imported Arrive at Delivery Loca…" at bounding box center [179, 88] width 115 height 9
select select "DELIVRED"
click at [122, 84] on select "Select Arrival Notice Available Arrival Notice Imported Arrive at Delivery Loca…" at bounding box center [179, 88] width 115 height 9
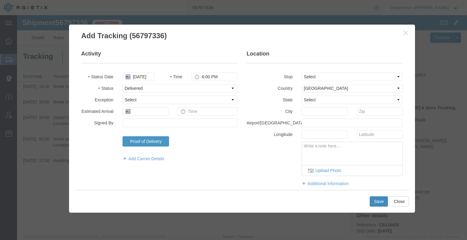
click at [379, 198] on button "Save" at bounding box center [378, 202] width 18 height 10
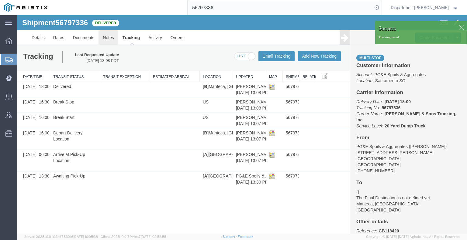
click at [105, 37] on link "Notes" at bounding box center [108, 37] width 20 height 15
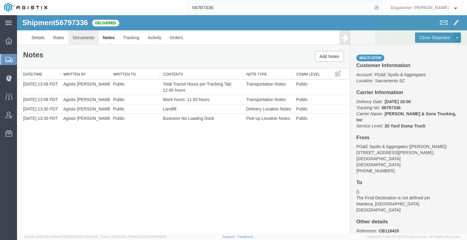
click at [84, 41] on link "Documents" at bounding box center [83, 37] width 30 height 15
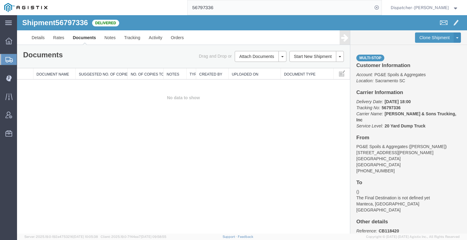
click at [92, 156] on div "Shipment 56797336 0 of 0 Delivered Details Rates Documents Notes Tracking Activ…" at bounding box center [242, 124] width 450 height 219
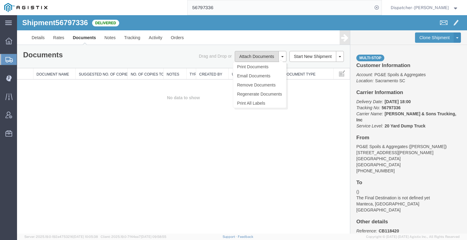
click at [262, 56] on button "Attach Documents" at bounding box center [257, 56] width 44 height 11
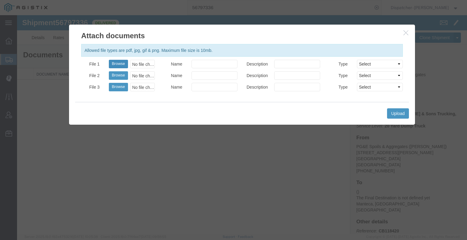
click at [114, 68] on button "Browse" at bounding box center [118, 64] width 19 height 9
type input "C:\fakepath\56797336trktag.pdf"
click at [400, 116] on button "Upload" at bounding box center [398, 113] width 22 height 10
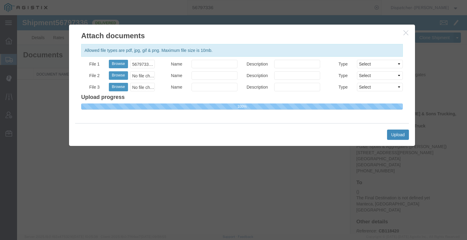
select select
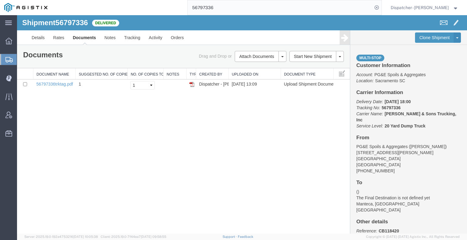
drag, startPoint x: 235, startPoint y: 26, endPoint x: 106, endPoint y: 17, distance: 129.2
type input "56798503"
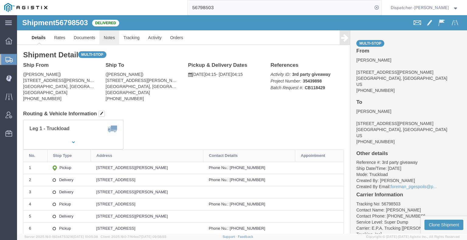
click link "Notes"
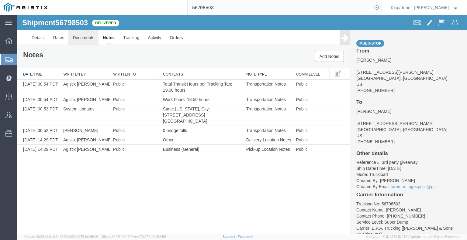
click at [75, 37] on link "Documents" at bounding box center [83, 37] width 30 height 15
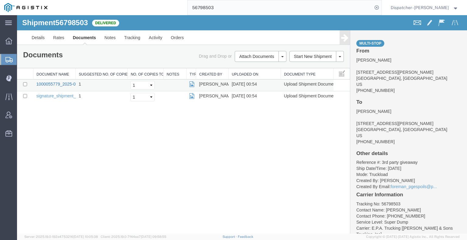
click at [51, 85] on link "1000055779_2025-09-14_00_54_00.jpg" at bounding box center [74, 84] width 76 height 5
drag, startPoint x: 244, startPoint y: 23, endPoint x: 154, endPoint y: 15, distance: 90.0
type input "56774529"
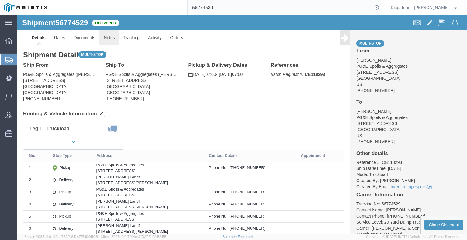
click link "Notes"
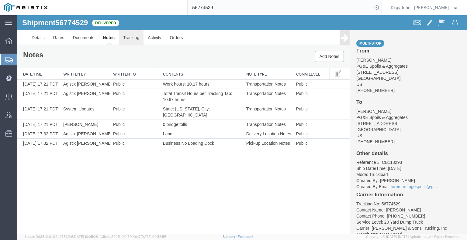
click at [127, 35] on link "Tracking" at bounding box center [131, 37] width 25 height 15
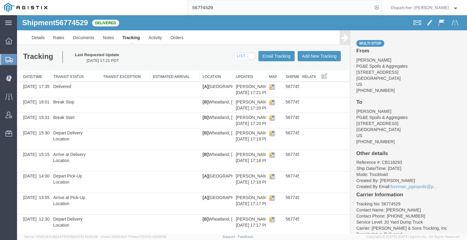
click at [334, 39] on ul "Details Rates Documents Notes Tracking Activity Orders" at bounding box center [241, 37] width 429 height 14
click at [341, 41] on icon at bounding box center [344, 37] width 7 height 9
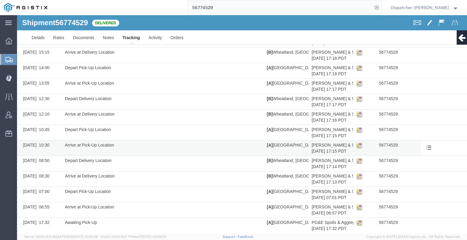
scroll to position [101, 0]
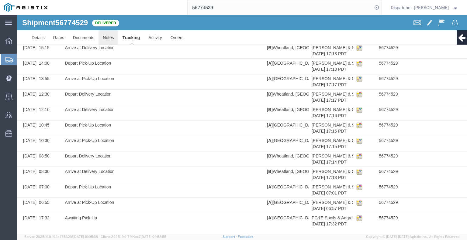
click at [107, 34] on link "Notes" at bounding box center [108, 37] width 20 height 15
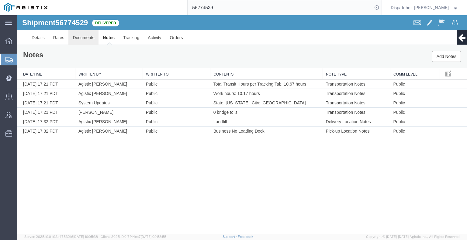
click at [84, 40] on link "Documents" at bounding box center [83, 37] width 30 height 15
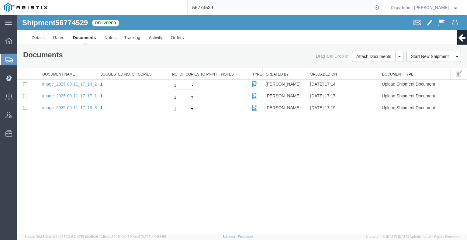
drag, startPoint x: 63, startPoint y: 171, endPoint x: 67, endPoint y: 170, distance: 4.1
click at [64, 171] on div "Shipment 56774529 3 of 3 Delivered Details Rates Documents Notes Tracking Activ…" at bounding box center [242, 124] width 450 height 219
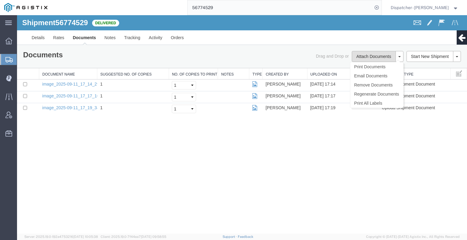
click at [362, 59] on button "Attach Documents" at bounding box center [374, 56] width 44 height 11
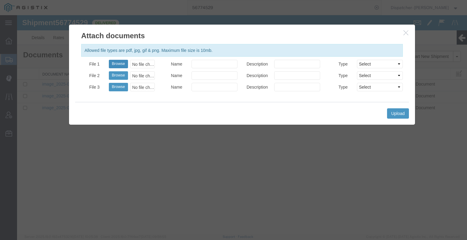
click at [115, 62] on button "Browse" at bounding box center [118, 64] width 19 height 9
type input "C:\fakepath\56774529trktag.pdf"
click at [393, 110] on button "Upload" at bounding box center [398, 113] width 22 height 10
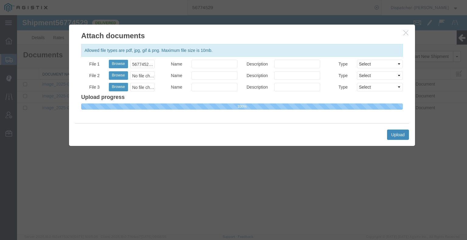
select select
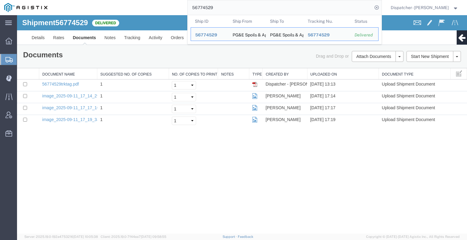
drag, startPoint x: 224, startPoint y: 5, endPoint x: 130, endPoint y: 9, distance: 94.2
click at [140, 11] on div "56774529 Ship ID Ship From Ship To Tracking Nu. Status Ship ID 56774529 Ship Fr…" at bounding box center [217, 7] width 330 height 15
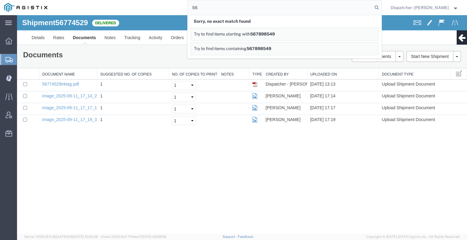
type input "5"
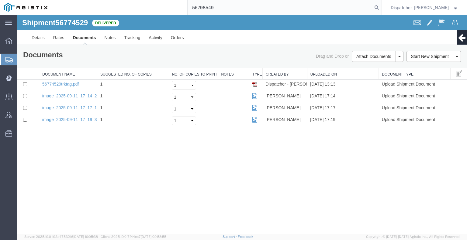
type input "56798549"
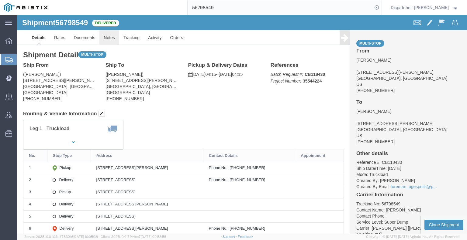
click link "Notes"
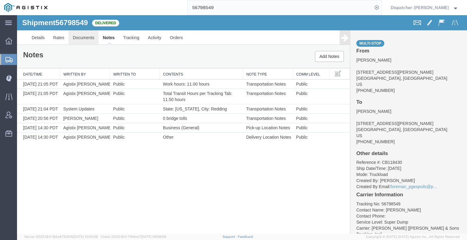
click at [84, 36] on link "Documents" at bounding box center [83, 37] width 30 height 15
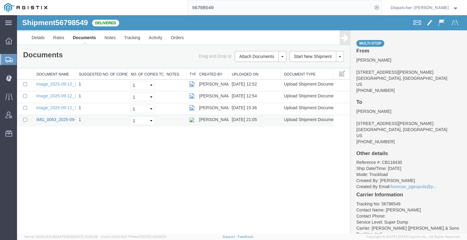
click at [57, 118] on link "IMG_0063_2025-09-14_21_04_49.jpeg" at bounding box center [73, 119] width 74 height 5
drag, startPoint x: 219, startPoint y: 9, endPoint x: 148, endPoint y: 12, distance: 71.2
click at [151, 12] on div "56798549" at bounding box center [217, 7] width 330 height 15
type input "56797348"
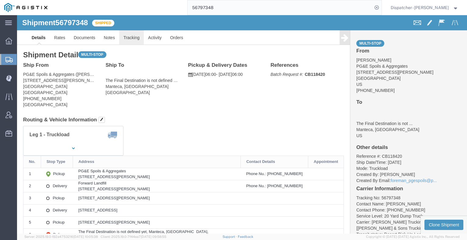
click link "Tracking"
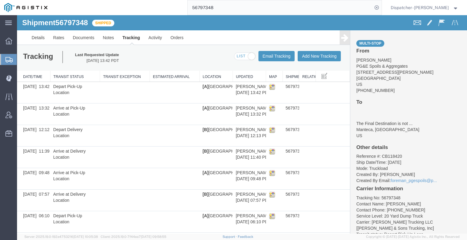
click at [341, 40] on icon at bounding box center [344, 37] width 7 height 9
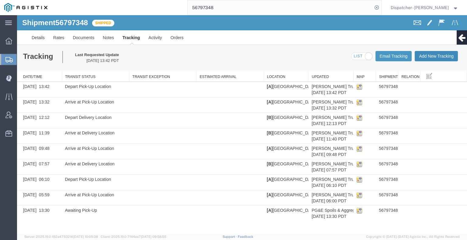
click at [437, 54] on button "Add New Tracking" at bounding box center [435, 56] width 43 height 10
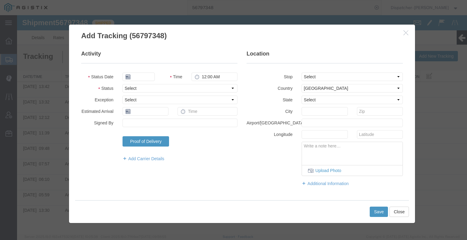
type input "[DATE]"
type input "2:00 PM"
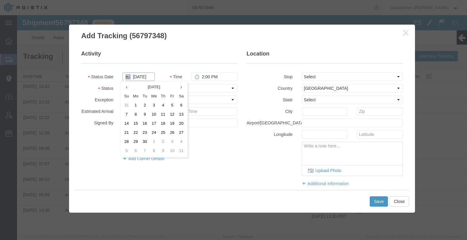
click at [142, 79] on input "[DATE]" at bounding box center [138, 77] width 32 height 9
click at [170, 115] on td "12" at bounding box center [171, 114] width 9 height 9
type input "[DATE]"
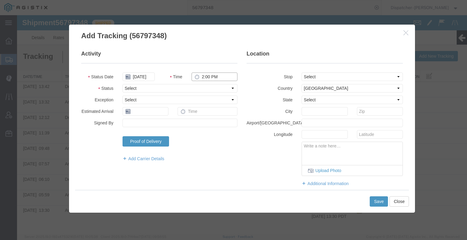
click at [210, 78] on input "2:00 PM" at bounding box center [214, 77] width 46 height 9
type input "4:45 PM"
click at [206, 86] on select "Select Arrival Notice Available Arrival Notice Imported Arrive at Delivery Loca…" at bounding box center [179, 88] width 115 height 9
select select "BREAKSTART"
click at [122, 84] on select "Select Arrival Notice Available Arrival Notice Imported Arrive at Delivery Loca…" at bounding box center [179, 88] width 115 height 9
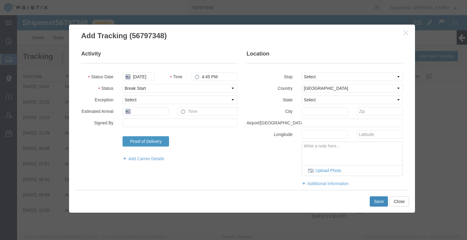
click at [378, 198] on button "Save" at bounding box center [378, 202] width 18 height 10
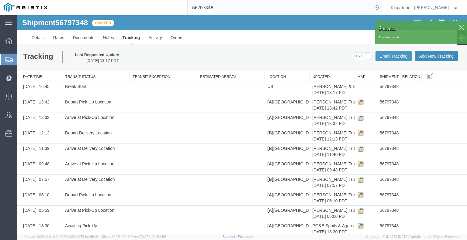
click at [430, 56] on button "Add New Tracking" at bounding box center [435, 56] width 43 height 10
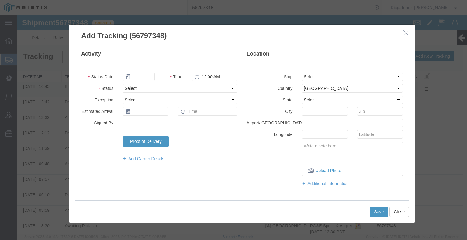
type input "[DATE]"
type input "2:00 PM"
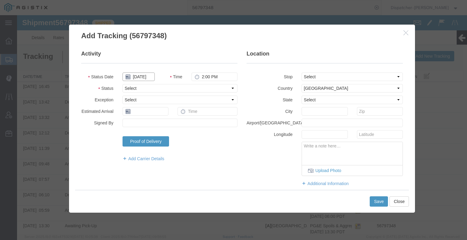
click at [140, 77] on input "[DATE]" at bounding box center [138, 77] width 32 height 9
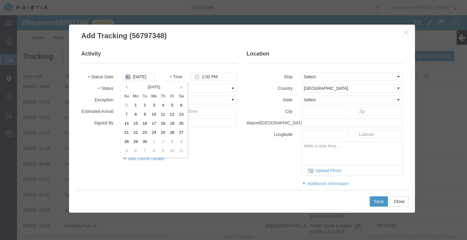
drag, startPoint x: 172, startPoint y: 116, endPoint x: 193, endPoint y: 98, distance: 27.1
click at [172, 115] on td "12" at bounding box center [171, 114] width 9 height 9
type input "[DATE]"
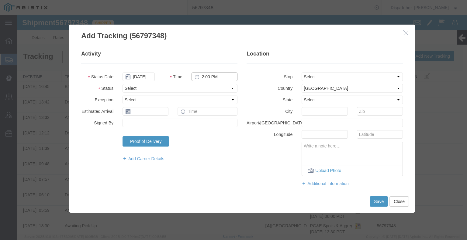
click at [219, 80] on input "2:00 PM" at bounding box center [214, 77] width 46 height 9
click at [219, 78] on input "2:00 PM" at bounding box center [214, 77] width 46 height 9
type input "2"
type input "5:15 PM"
click at [201, 88] on select "Select Arrival Notice Available Arrival Notice Imported Arrive at Delivery Loca…" at bounding box center [179, 88] width 115 height 9
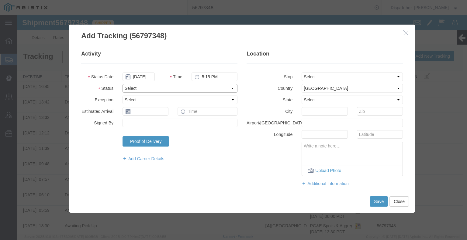
select select "BREAKSTOP"
click at [122, 84] on select "Select Arrival Notice Available Arrival Notice Imported Arrive at Delivery Loca…" at bounding box center [179, 88] width 115 height 9
click at [371, 200] on button "Save" at bounding box center [378, 202] width 18 height 10
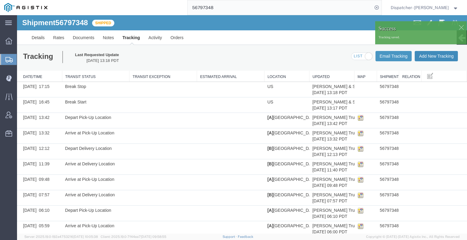
click at [442, 58] on button "Add New Tracking" at bounding box center [435, 56] width 43 height 10
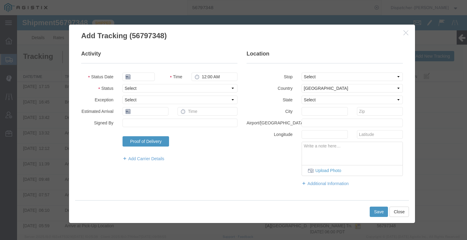
type input "[DATE]"
type input "2:00 PM"
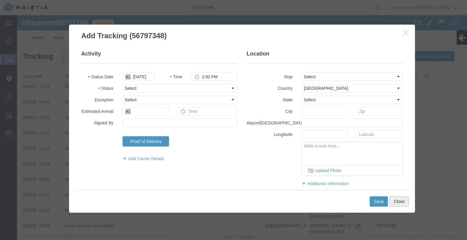
click at [400, 203] on button "Close" at bounding box center [398, 202] width 19 height 10
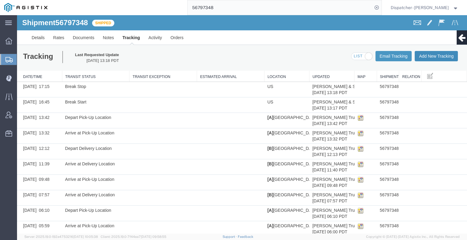
click at [436, 56] on button "Add New Tracking" at bounding box center [435, 56] width 43 height 10
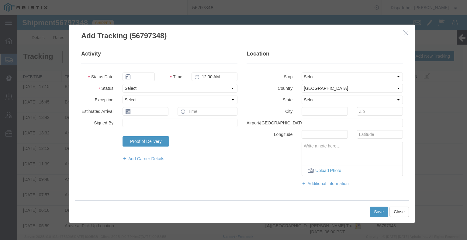
type input "[DATE]"
type input "2:00 PM"
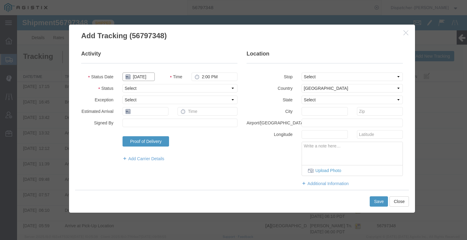
click at [140, 77] on input "[DATE]" at bounding box center [138, 77] width 32 height 9
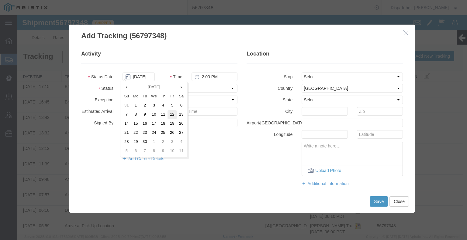
click at [168, 116] on td "12" at bounding box center [171, 114] width 9 height 9
type input "[DATE]"
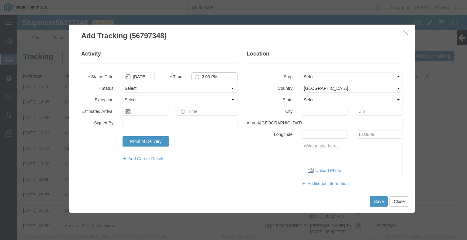
click at [214, 77] on input "2:00 PM" at bounding box center [214, 77] width 46 height 9
type input "7:15 PM"
click at [149, 86] on select "Select Arrival Notice Available Arrival Notice Imported Arrive at Delivery Loca…" at bounding box center [179, 88] width 115 height 9
select select "DELIVRED"
click at [122, 84] on select "Select Arrival Notice Available Arrival Notice Imported Arrive at Delivery Loca…" at bounding box center [179, 88] width 115 height 9
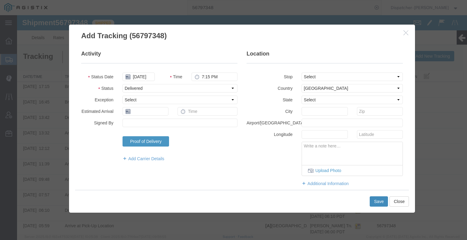
click at [378, 199] on button "Save" at bounding box center [378, 202] width 18 height 10
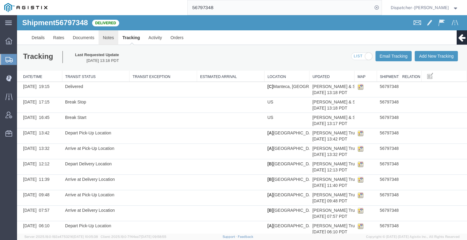
click at [110, 40] on link "Notes" at bounding box center [108, 37] width 20 height 15
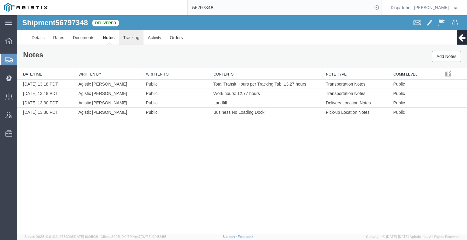
click at [129, 35] on link "Tracking" at bounding box center [131, 37] width 25 height 15
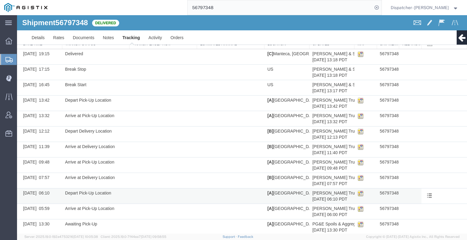
scroll to position [39, 0]
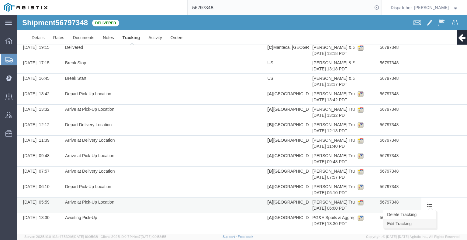
click at [425, 223] on link "Edit Tracking" at bounding box center [409, 223] width 53 height 9
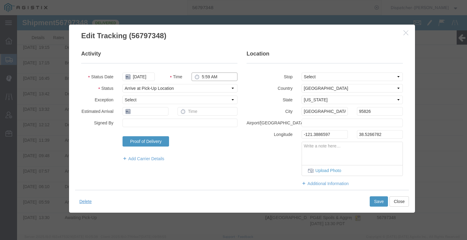
click at [208, 75] on input "5:59 AM" at bounding box center [214, 77] width 46 height 9
type input "6:00 AM"
click at [375, 201] on button "Save" at bounding box center [378, 202] width 18 height 10
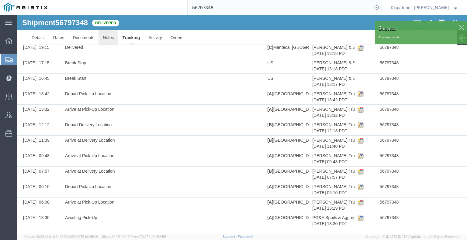
click at [107, 37] on link "Notes" at bounding box center [108, 37] width 20 height 15
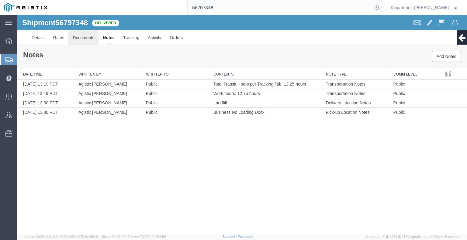
click at [83, 36] on link "Documents" at bounding box center [83, 37] width 30 height 15
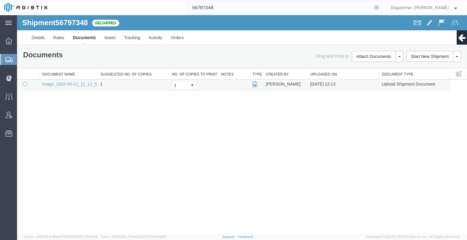
click at [70, 87] on td "image_2025-09-12_12_12_54.jpg" at bounding box center [68, 86] width 58 height 12
click at [70, 83] on link "image_2025-09-12_12_12_54.jpg" at bounding box center [74, 84] width 64 height 5
click at [59, 149] on div "Shipment 56797348 1 of 1 Delivered Details Rates Documents Notes Tracking Activ…" at bounding box center [242, 124] width 450 height 219
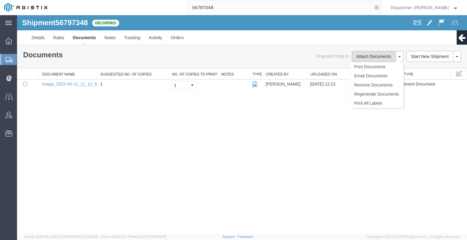
click at [366, 54] on button "Attach Documents" at bounding box center [374, 56] width 44 height 11
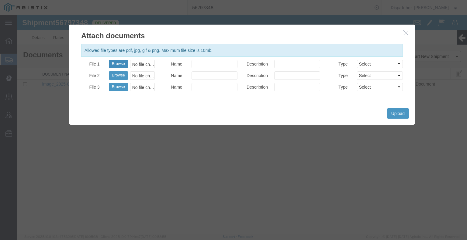
click at [121, 63] on button "Browse" at bounding box center [118, 64] width 19 height 9
type input "C:\fakepath\56797348trktag.pdf"
click at [401, 112] on button "Upload" at bounding box center [398, 113] width 22 height 10
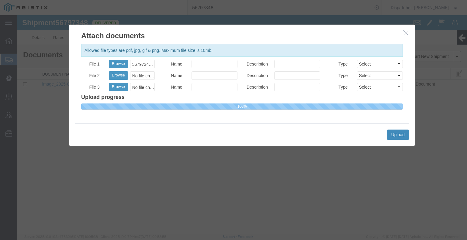
select select
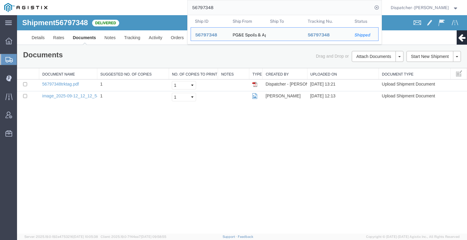
drag, startPoint x: 208, startPoint y: 9, endPoint x: 177, endPoint y: 2, distance: 31.5
click at [184, 3] on div "56797348 Ship ID Ship From Ship To Tracking Nu. Status Ship ID 56797348 Ship Fr…" at bounding box center [217, 7] width 330 height 15
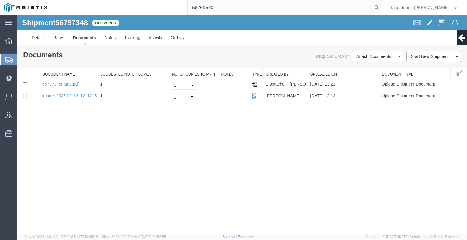
type input "56769570"
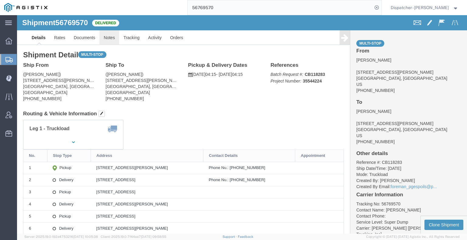
click link "Notes"
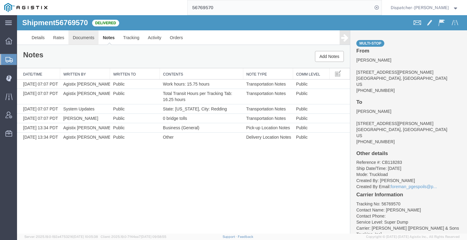
click at [78, 38] on link "Documents" at bounding box center [83, 37] width 30 height 15
